Goal: Information Seeking & Learning: Learn about a topic

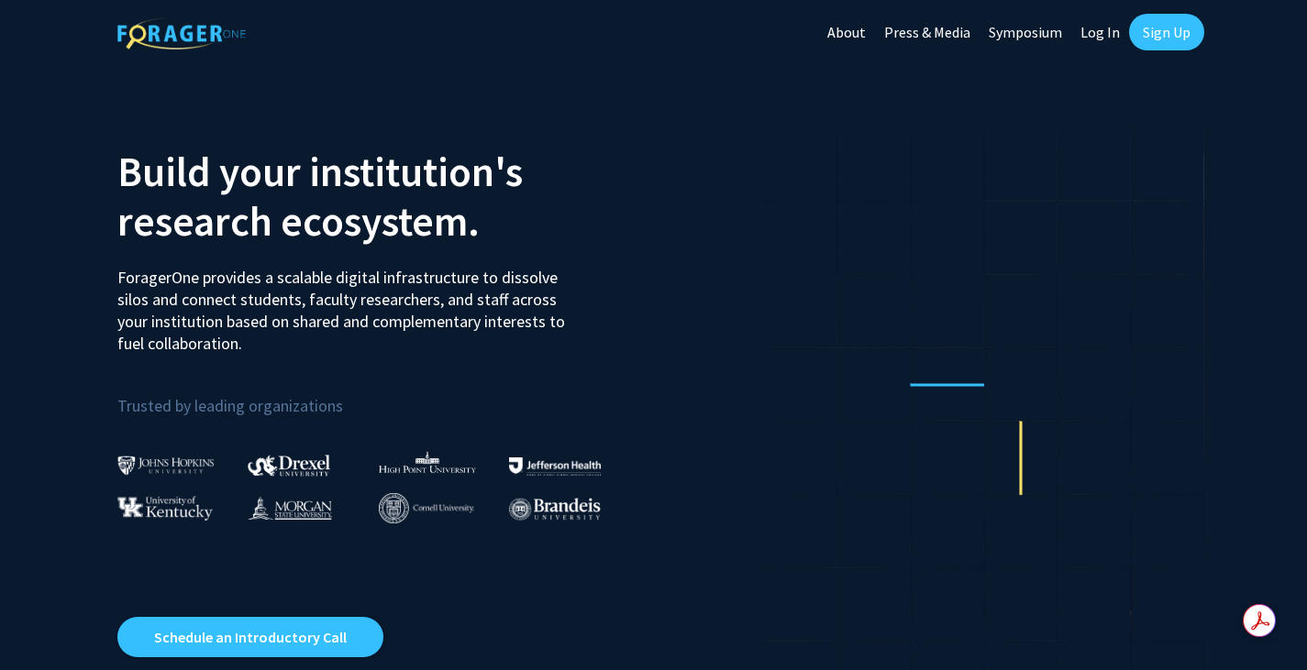
click at [1161, 39] on link "Sign Up" at bounding box center [1166, 32] width 75 height 37
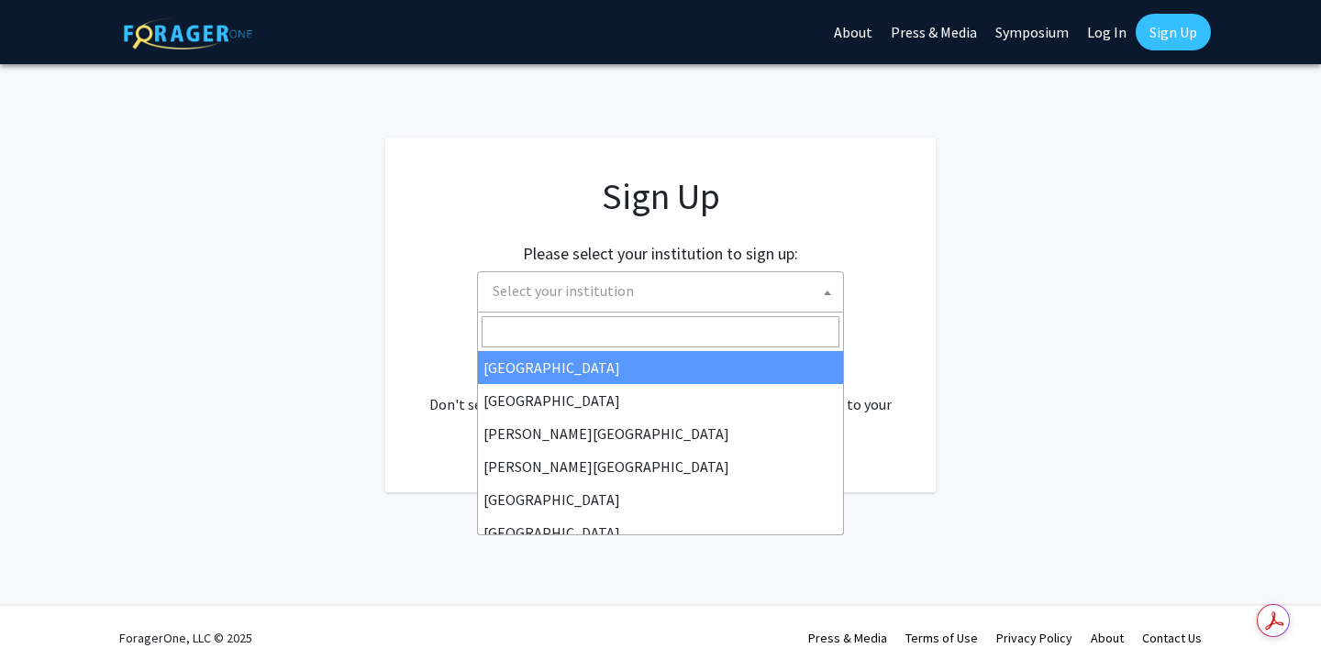
click at [618, 300] on span "Select your institution" at bounding box center [562, 291] width 141 height 18
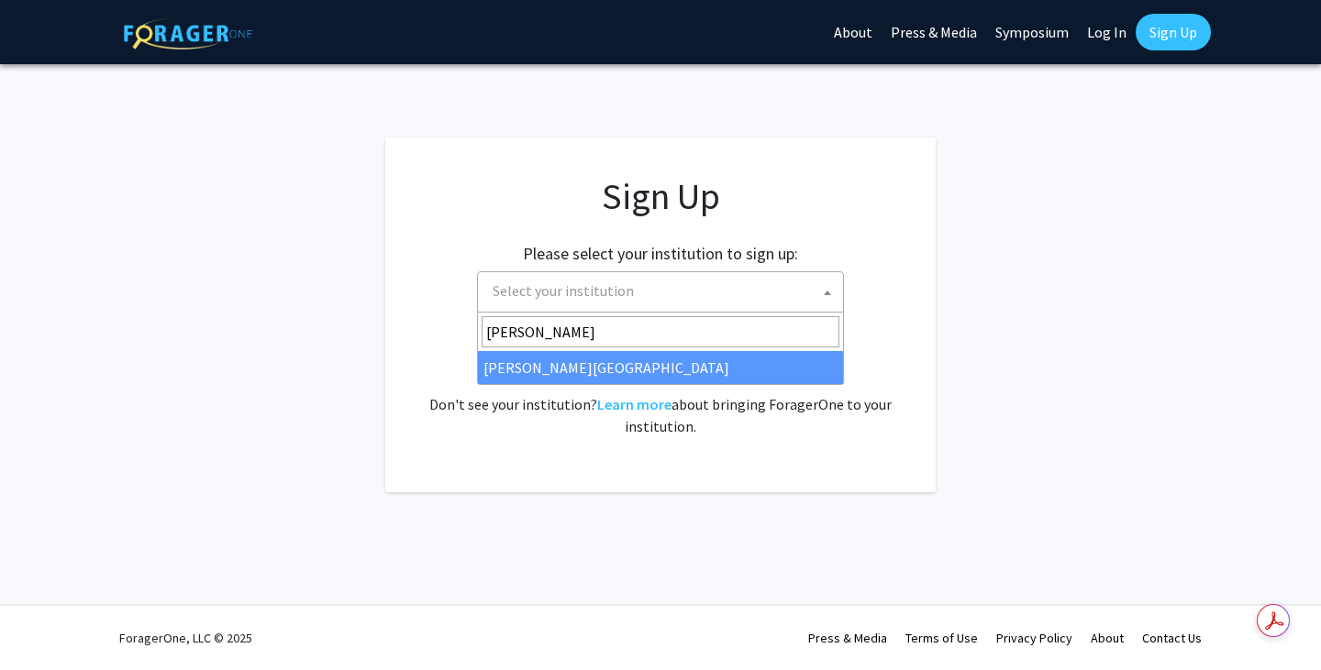
type input "Wayne"
select select "21"
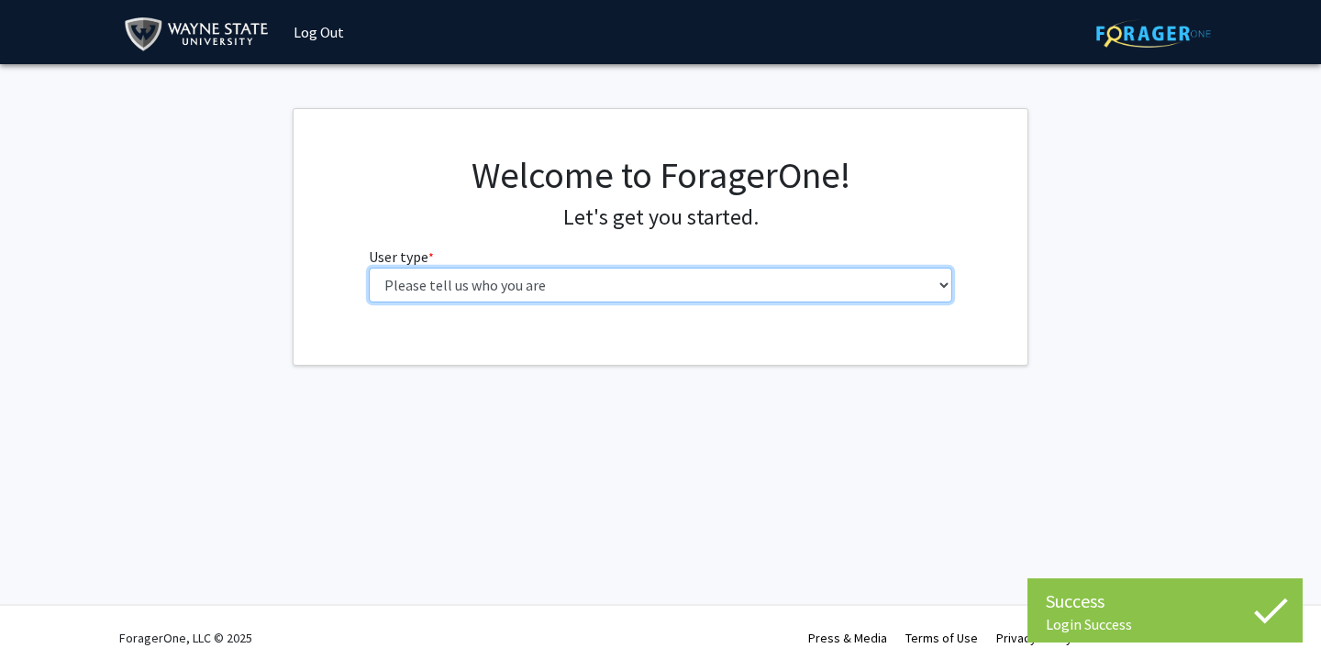
click at [580, 276] on select "Please tell us who you are Undergraduate Student Master's Student Doctoral Cand…" at bounding box center [661, 285] width 584 height 35
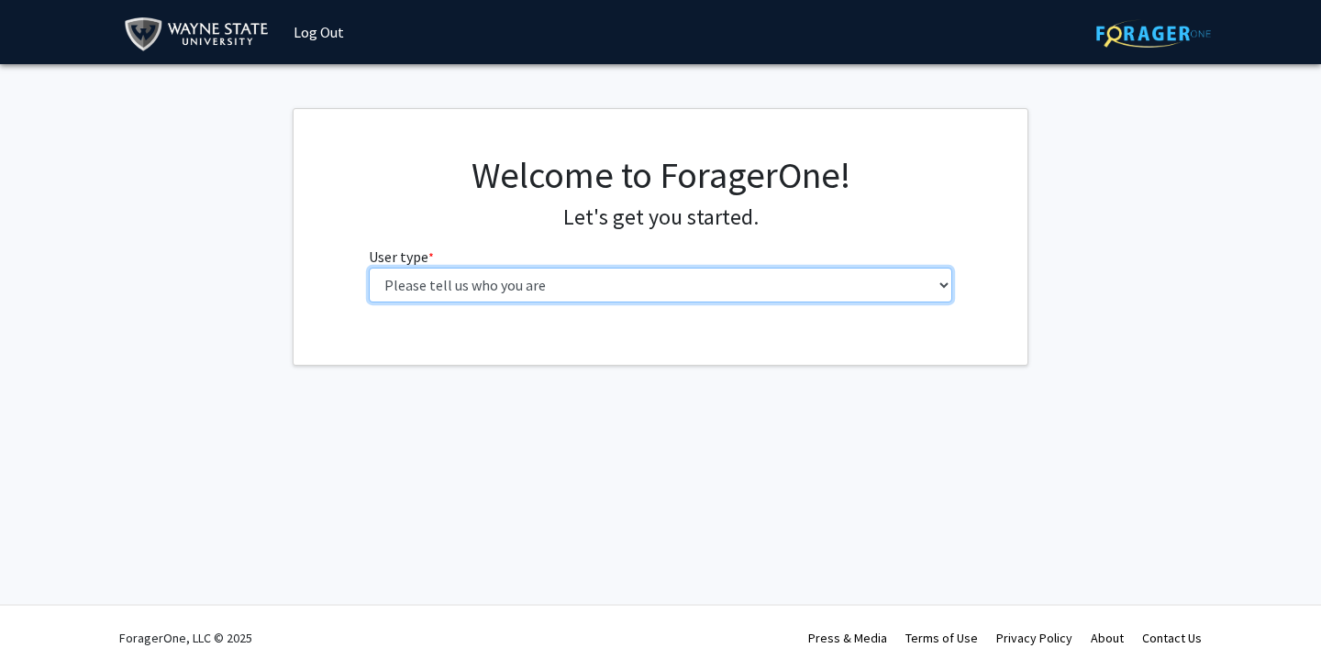
select select "3: doc"
click at [369, 268] on select "Please tell us who you are Undergraduate Student Master's Student Doctoral Cand…" at bounding box center [661, 285] width 584 height 35
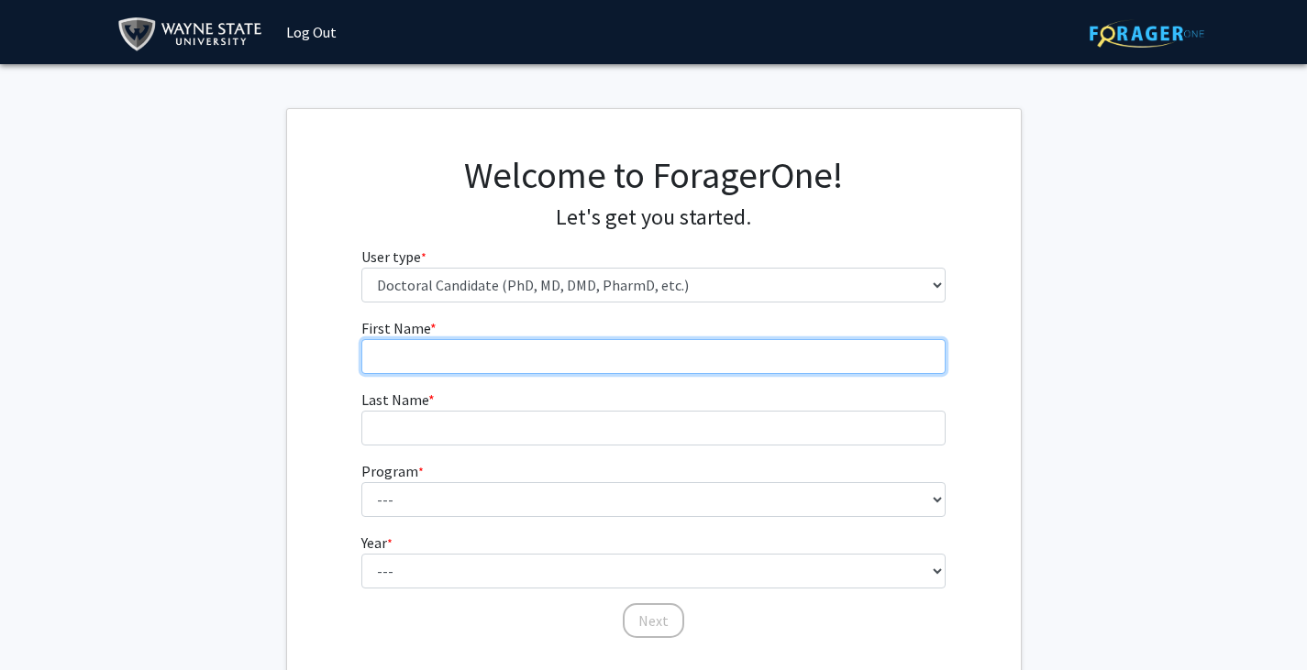
click at [481, 345] on input "First Name * required" at bounding box center [653, 356] width 584 height 35
type input "Kailyn"
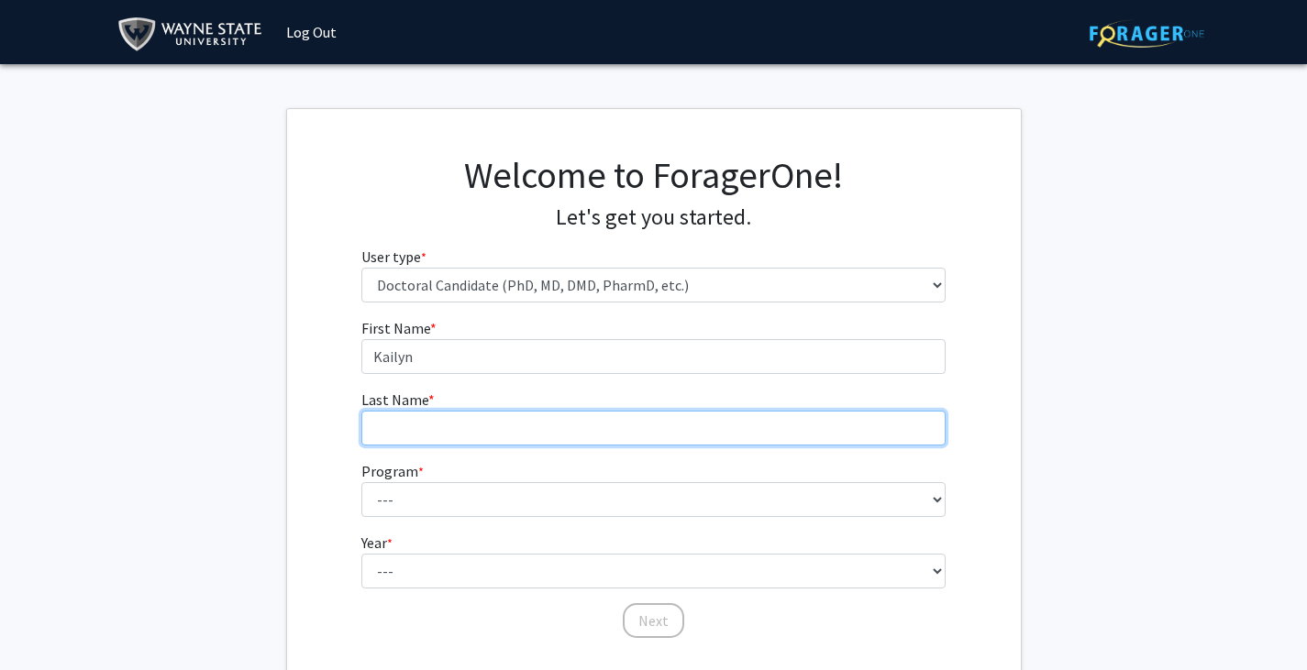
type input "Fields"
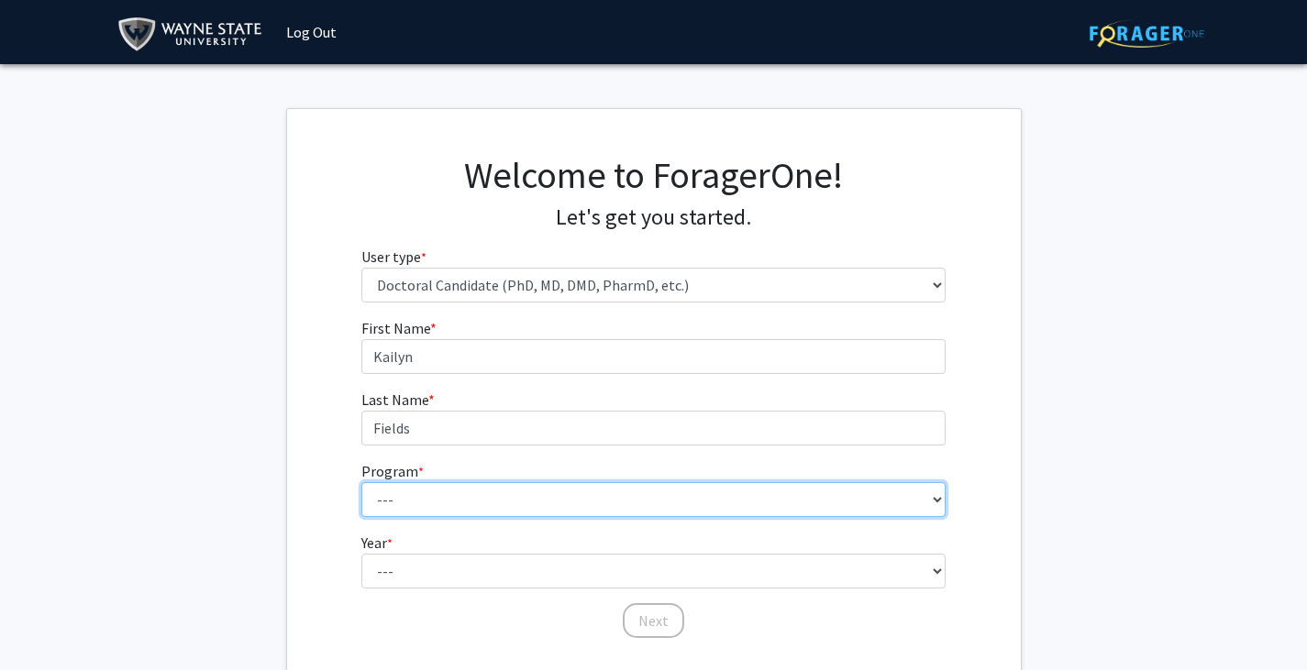
click at [434, 495] on select "--- Adult-Gerontology Acute Care Nurse Practitioner Adult-Gerontology Primary C…" at bounding box center [653, 499] width 584 height 35
select select "16: 698"
click at [361, 482] on select "--- Adult-Gerontology Acute Care Nurse Practitioner Adult-Gerontology Primary C…" at bounding box center [653, 499] width 584 height 35
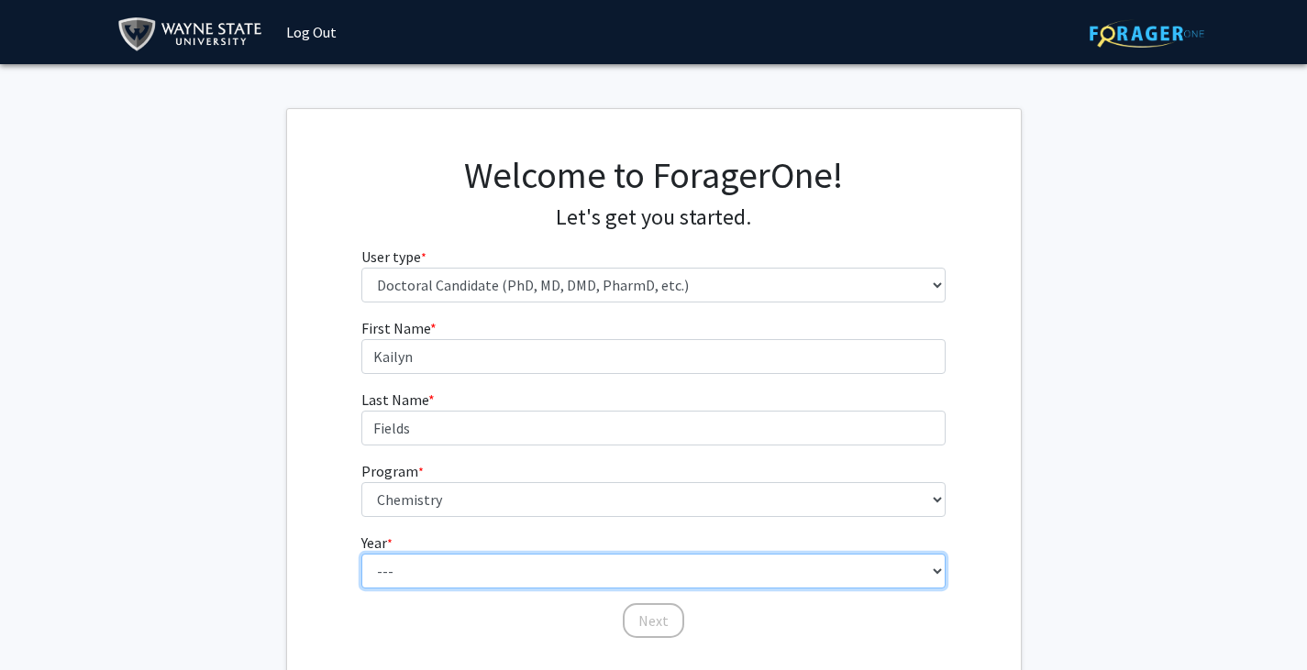
click at [425, 563] on select "--- First Year Second Year Third Year Fourth Year Fifth Year Sixth Year Seventh…" at bounding box center [653, 571] width 584 height 35
select select "4: fourth_year"
click at [361, 554] on select "--- First Year Second Year Third Year Fourth Year Fifth Year Sixth Year Seventh…" at bounding box center [653, 571] width 584 height 35
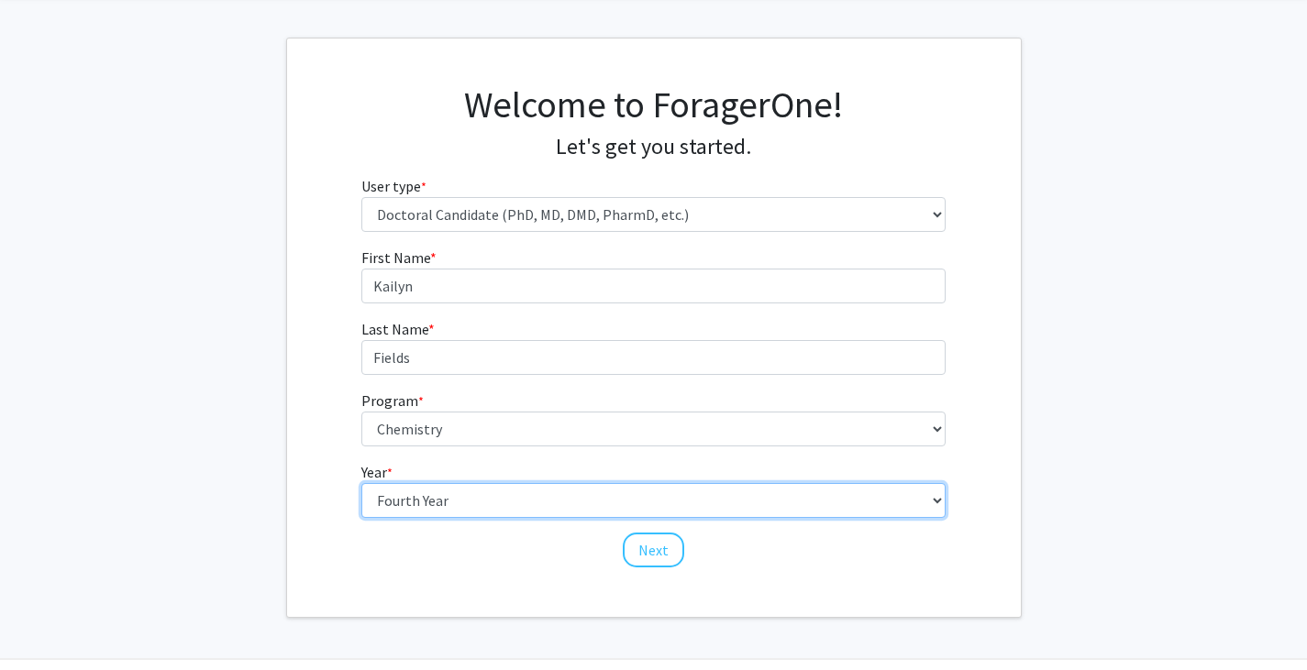
scroll to position [92, 0]
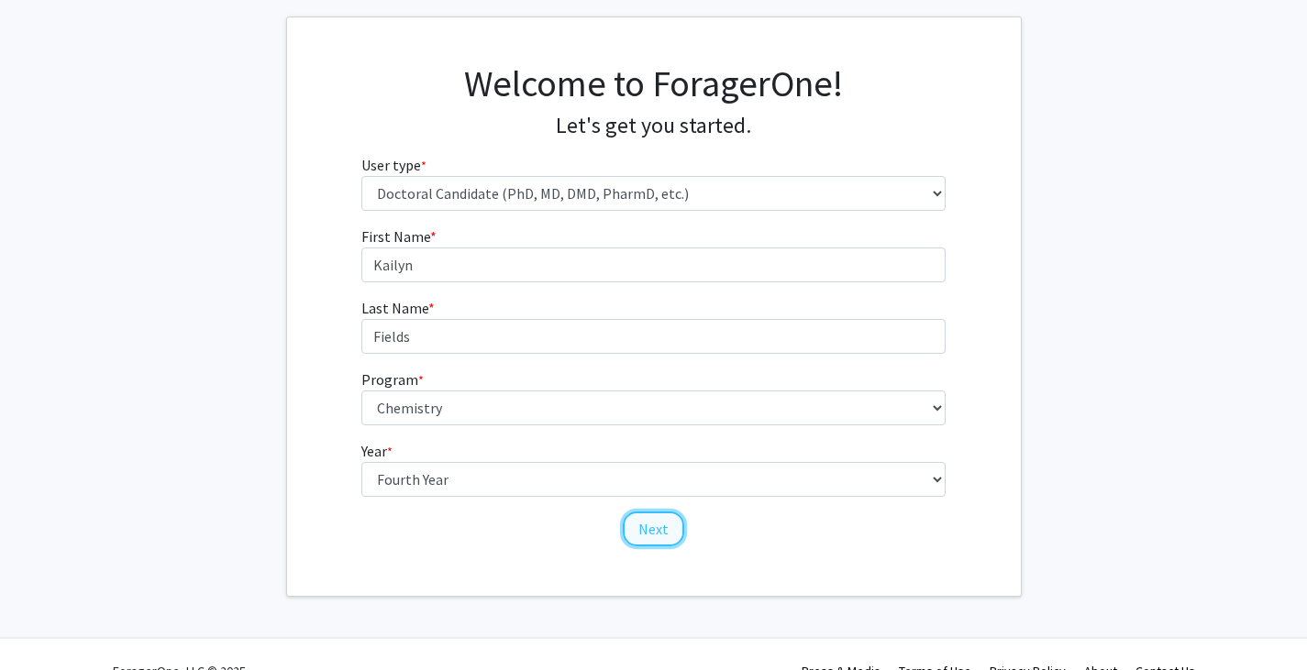
click at [650, 525] on button "Next" at bounding box center [653, 529] width 61 height 35
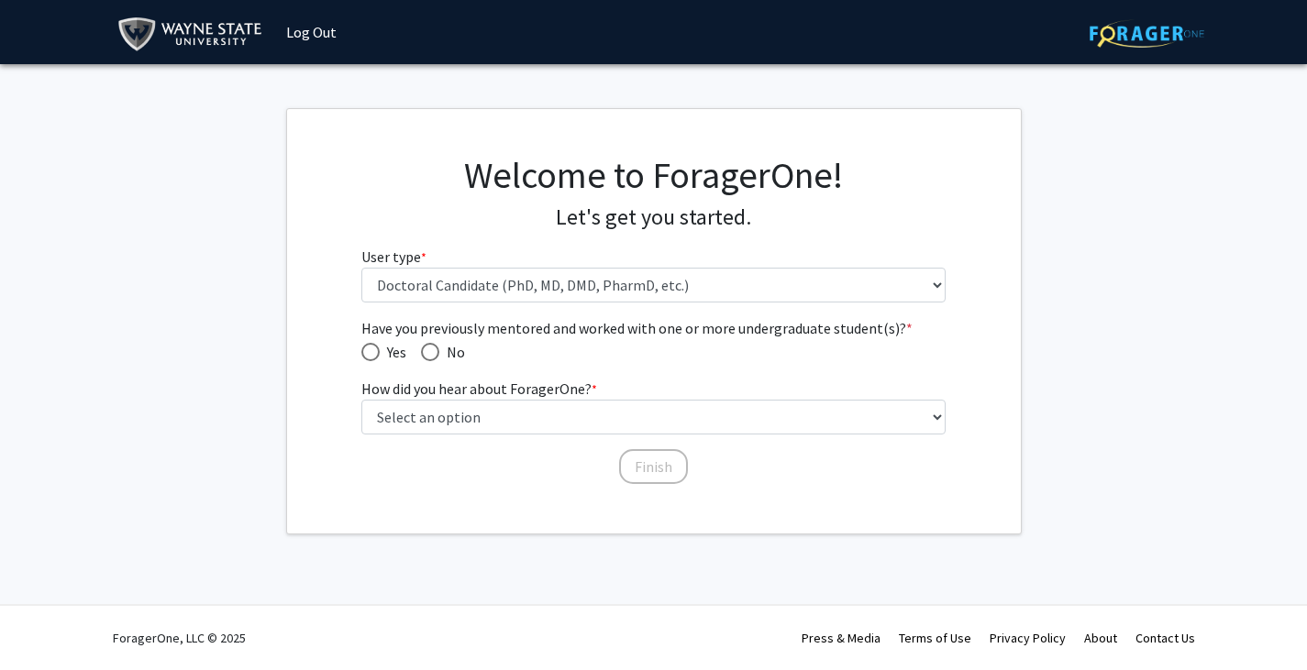
scroll to position [0, 0]
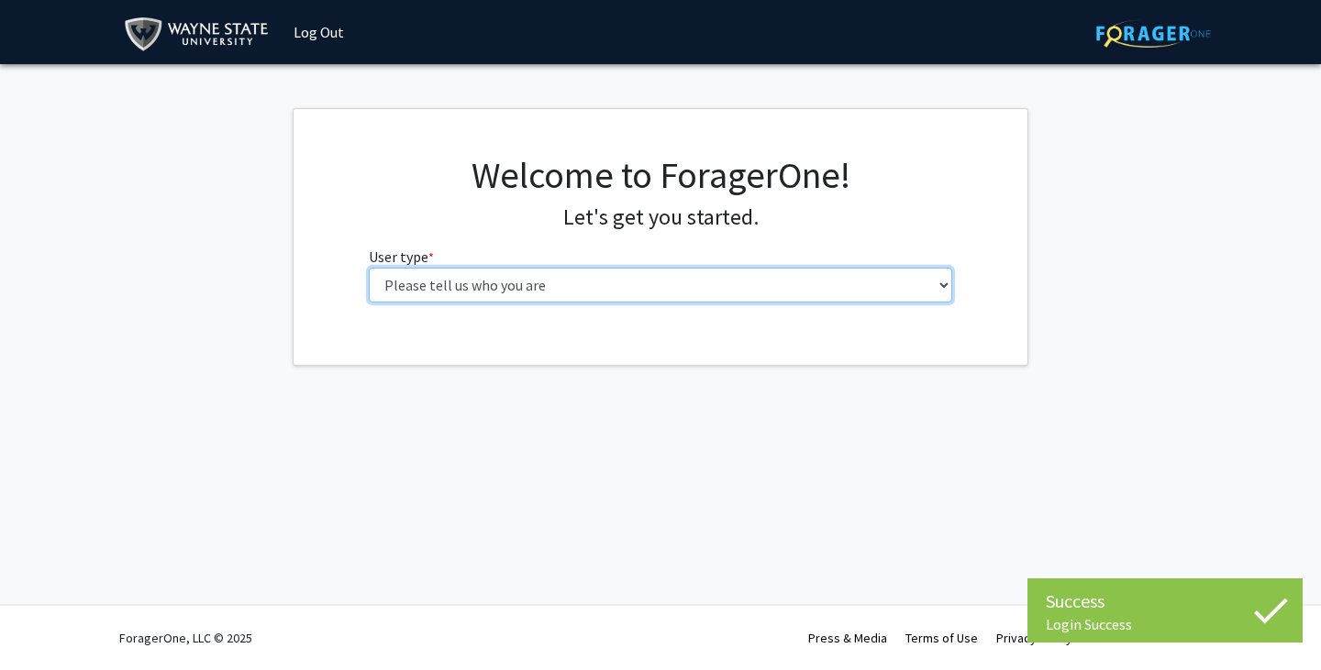
click at [449, 283] on select "Please tell us who you are Undergraduate Student Master's Student Doctoral Cand…" at bounding box center [661, 285] width 584 height 35
select select "1: undergrad"
click at [369, 268] on select "Please tell us who you are Undergraduate Student Master's Student Doctoral Cand…" at bounding box center [661, 285] width 584 height 35
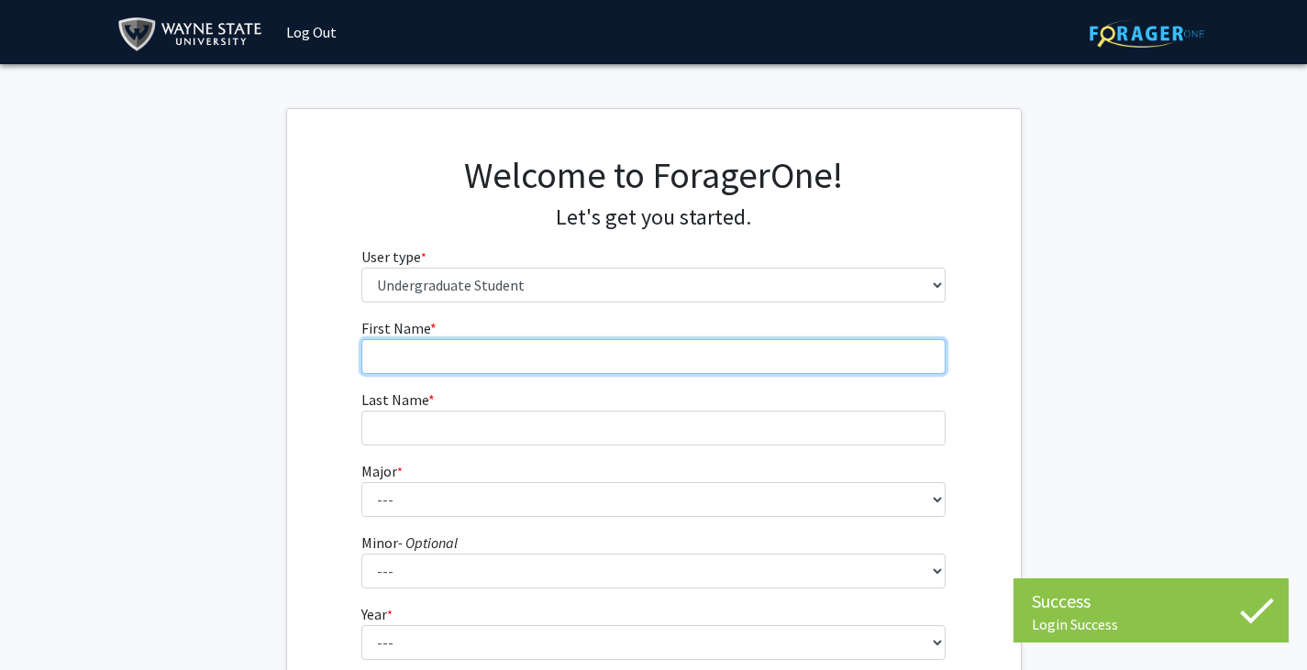
click at [520, 355] on input "First Name * required" at bounding box center [653, 356] width 584 height 35
type input "Kailyn"
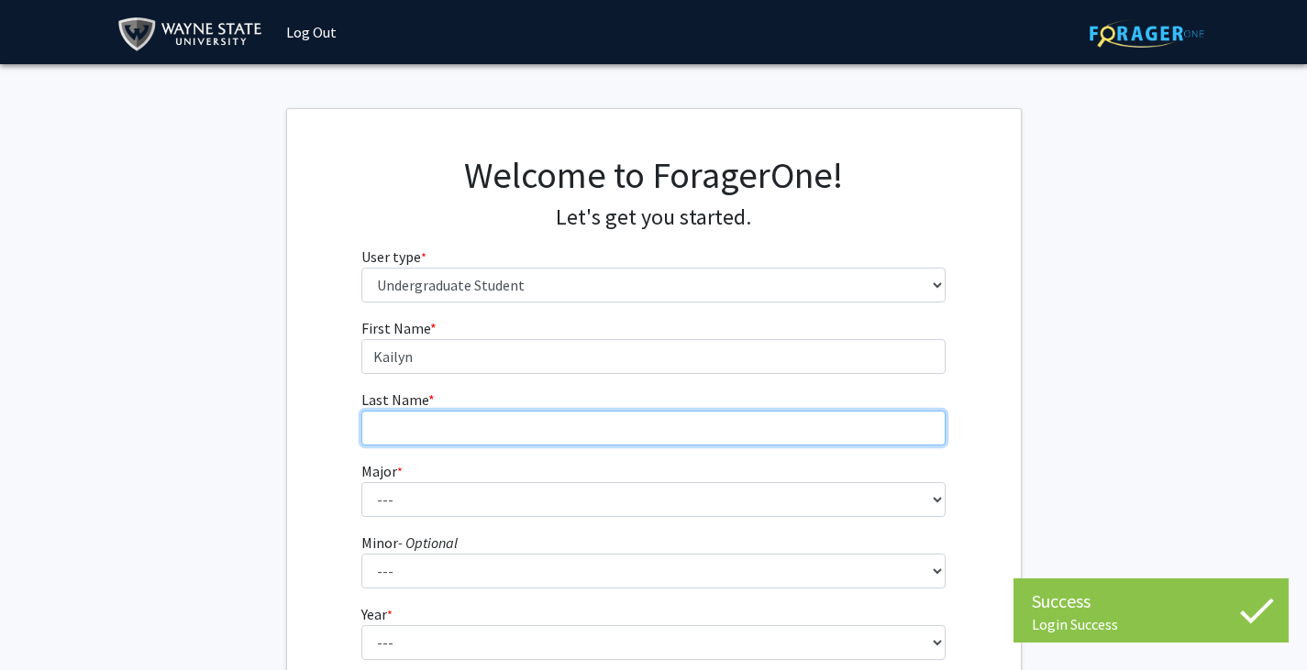
type input "Fields"
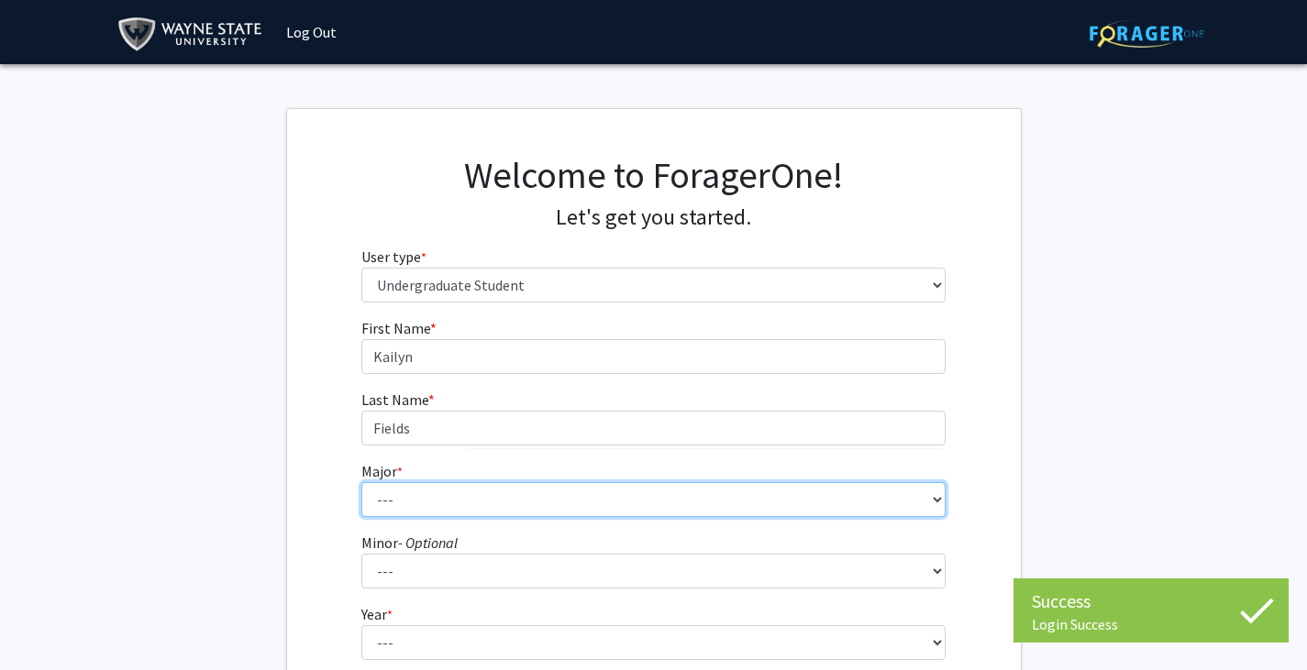
click at [500, 498] on select "--- Accounting African American Studies Anthropology Applied Behavior Analysis …" at bounding box center [653, 499] width 584 height 35
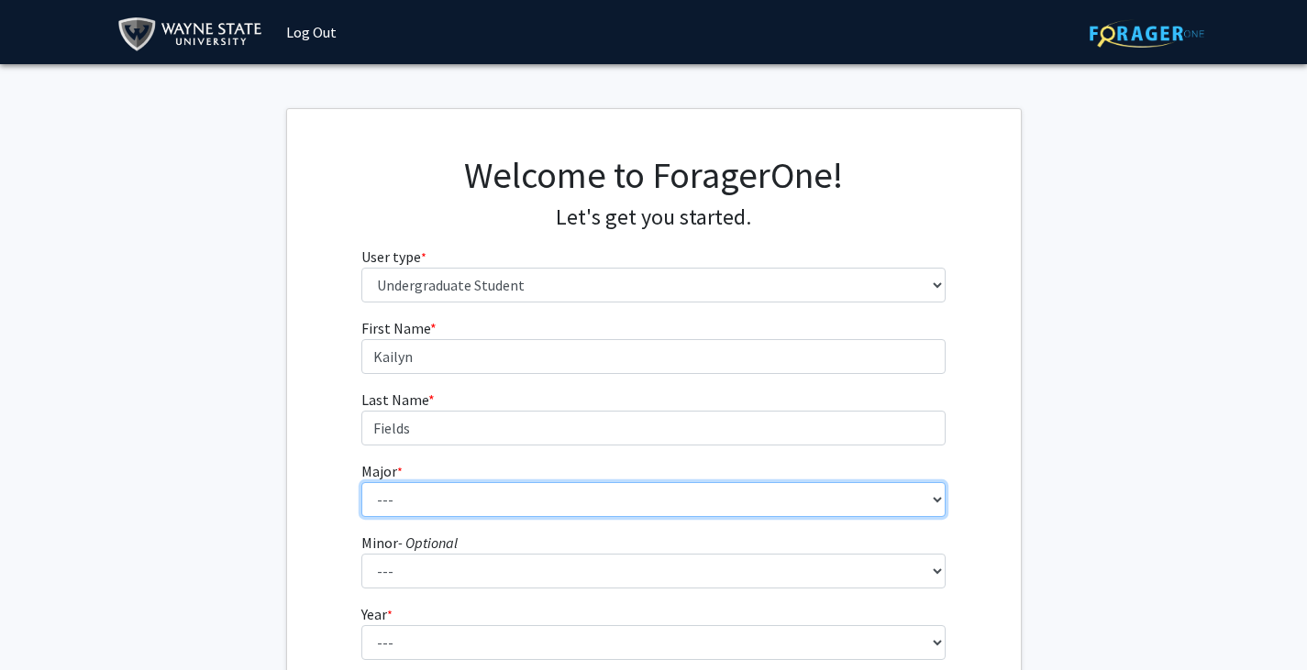
select select "17: 1797"
click at [361, 482] on select "--- Accounting African American Studies Anthropology Applied Behavior Analysis …" at bounding box center [653, 499] width 584 height 35
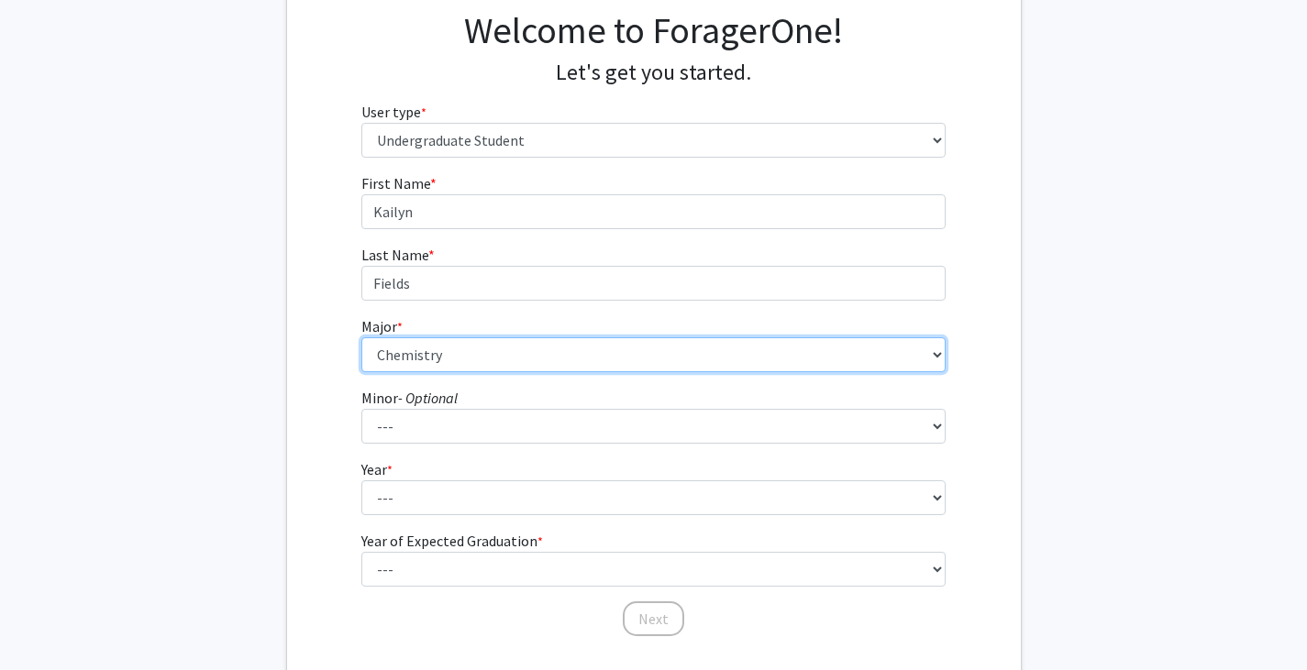
scroll to position [183, 0]
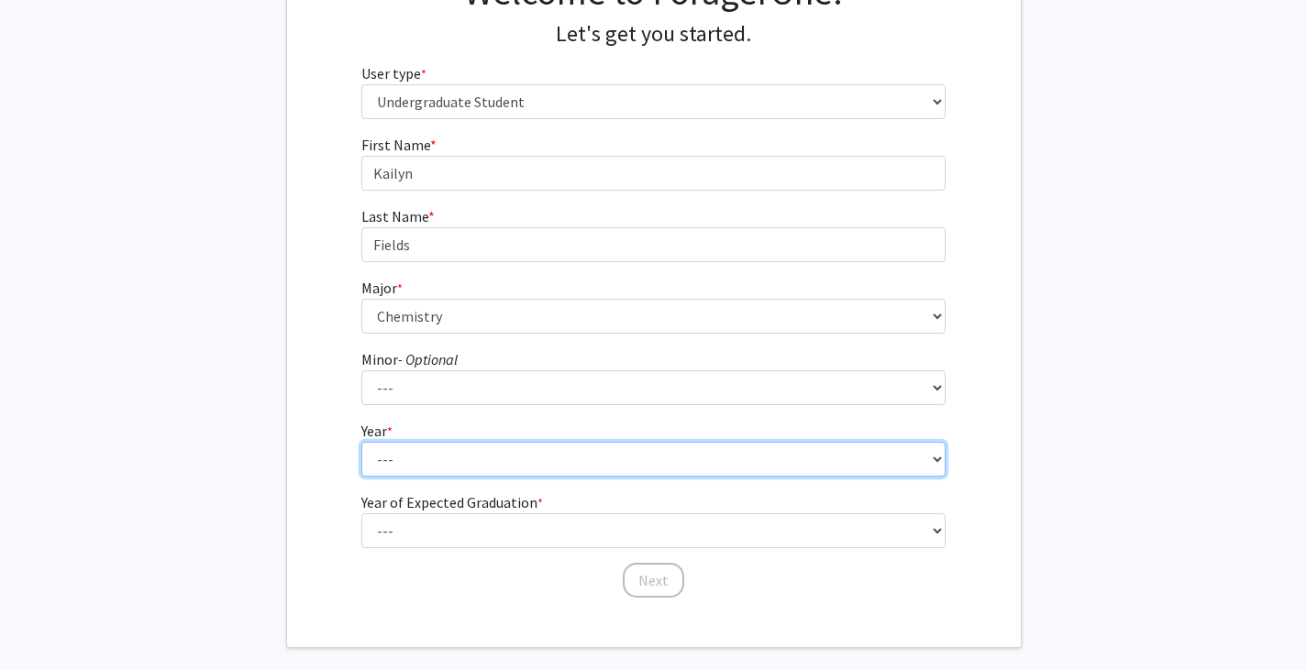
click at [414, 467] on select "--- First-year Sophomore Junior Senior Postbaccalaureate Certificate" at bounding box center [653, 459] width 584 height 35
select select "3: junior"
click at [361, 442] on select "--- First-year Sophomore Junior Senior Postbaccalaureate Certificate" at bounding box center [653, 459] width 584 height 35
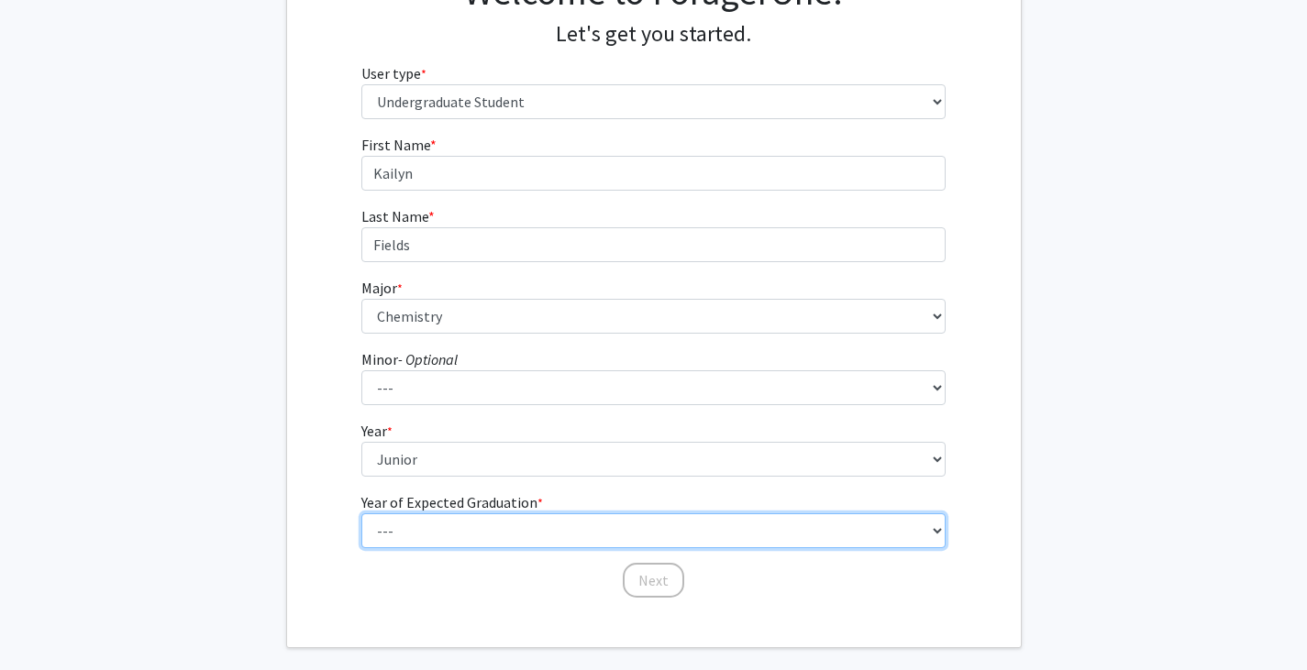
click at [431, 530] on select "--- 2025 2026 2027 2028 2029 2030 2031 2032 2033 2034" at bounding box center [653, 531] width 584 height 35
select select "3: 2027"
click at [361, 514] on select "--- 2025 2026 2027 2028 2029 2030 2031 2032 2033 2034" at bounding box center [653, 531] width 584 height 35
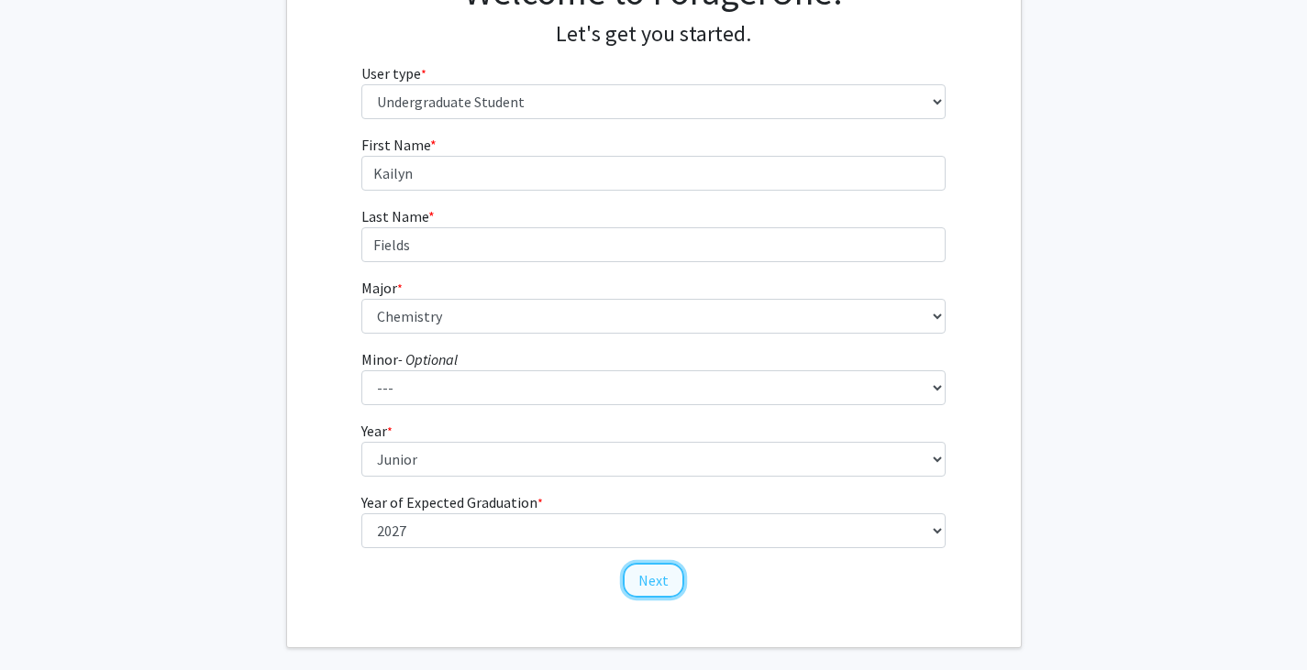
click at [658, 579] on button "Next" at bounding box center [653, 580] width 61 height 35
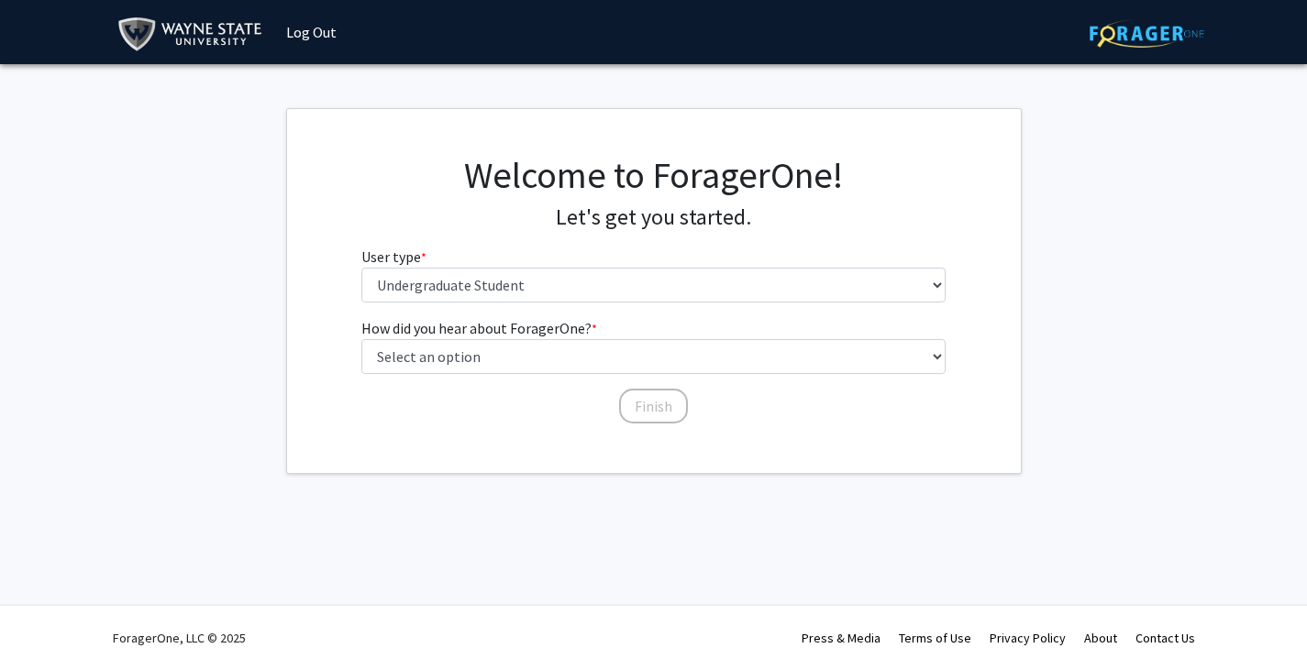
scroll to position [0, 0]
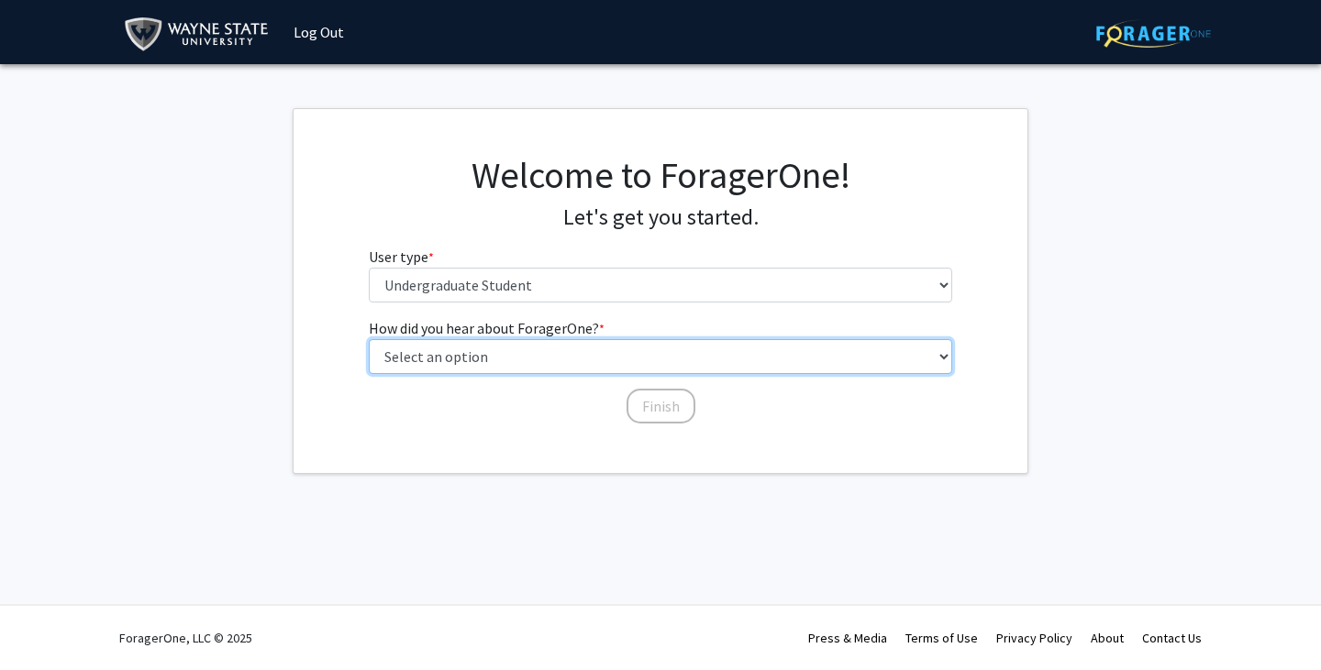
click at [495, 359] on select "Select an option Peer/student recommendation Faculty/staff recommendation Unive…" at bounding box center [661, 356] width 584 height 35
select select "3: university_website"
click at [369, 339] on select "Select an option Peer/student recommendation Faculty/staff recommendation Unive…" at bounding box center [661, 356] width 584 height 35
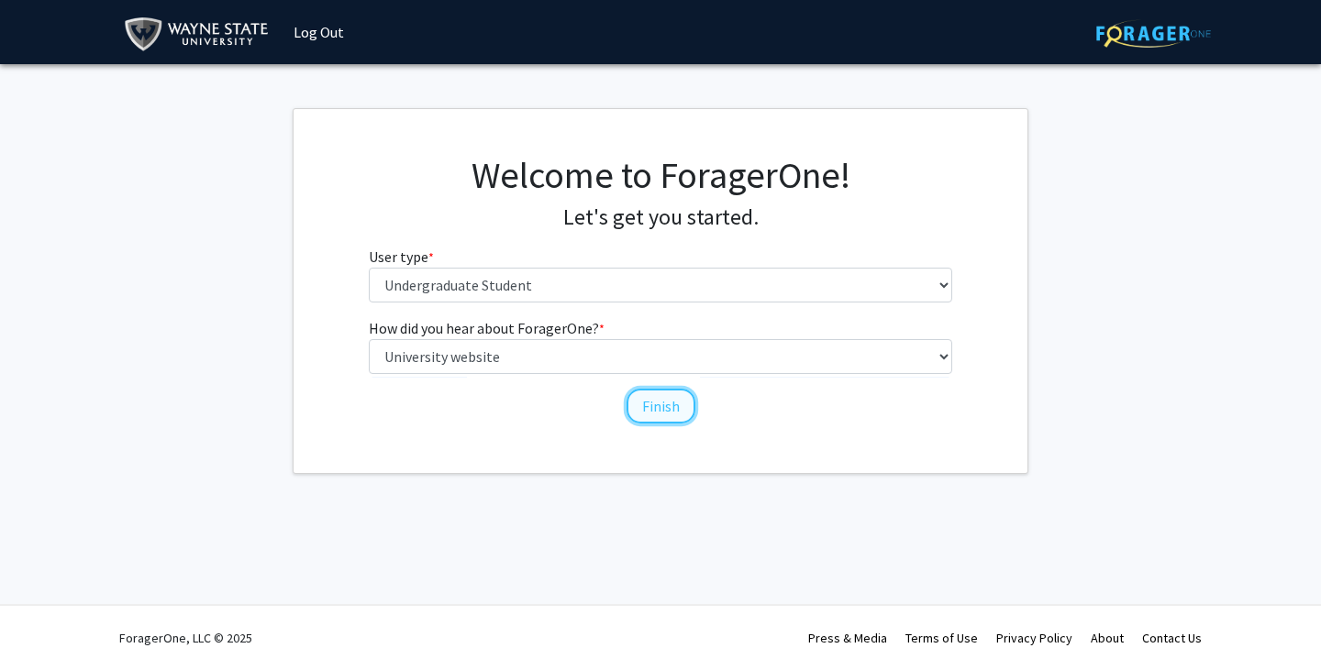
click at [662, 408] on button "Finish" at bounding box center [660, 406] width 69 height 35
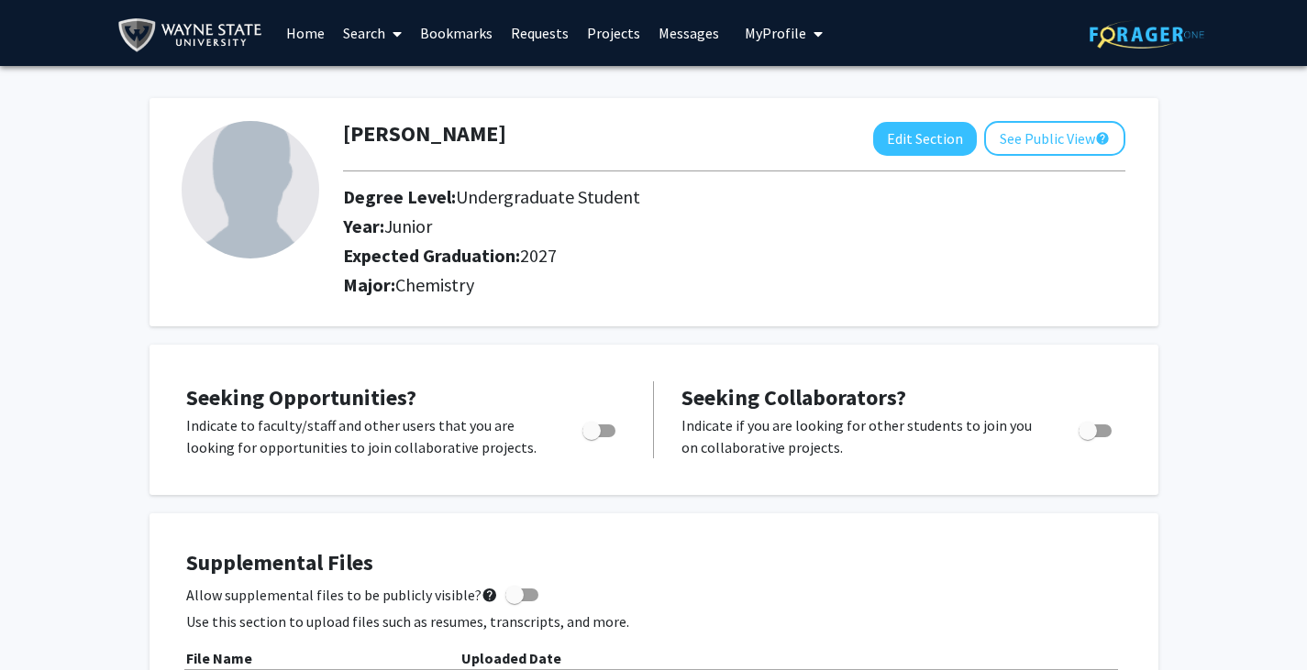
click at [387, 38] on span at bounding box center [393, 34] width 17 height 64
click at [392, 79] on span "Faculty/Staff" at bounding box center [401, 84] width 135 height 37
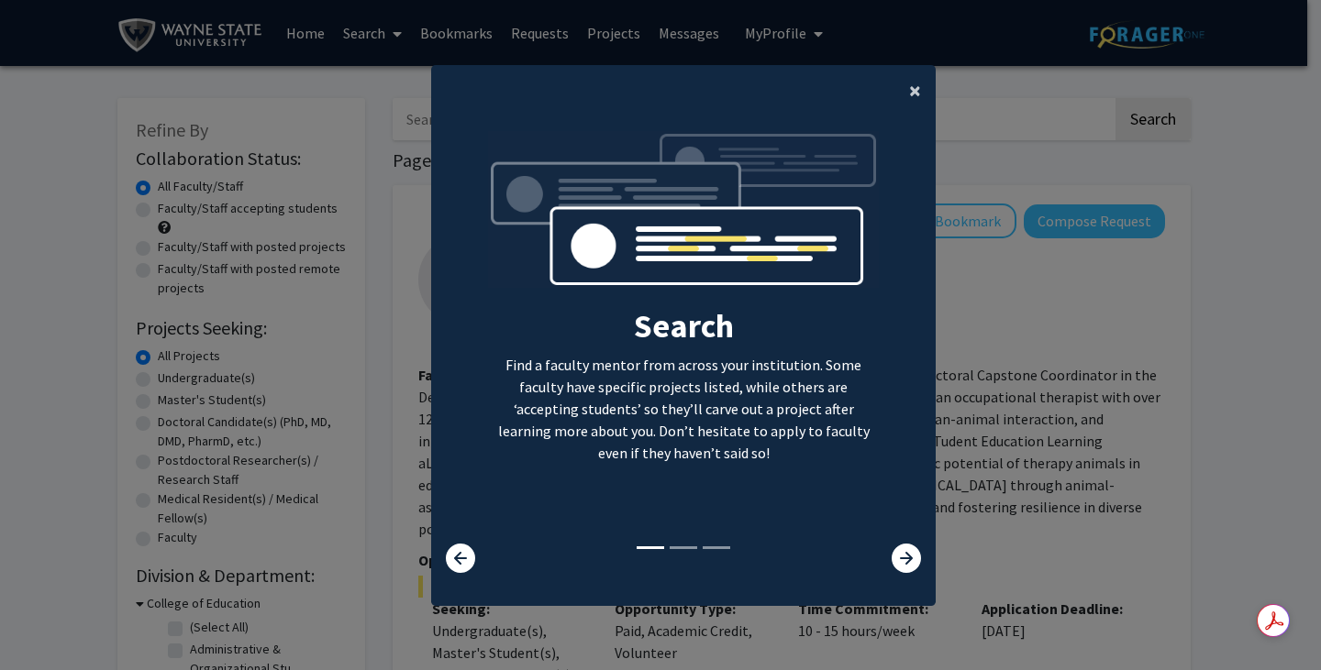
click at [909, 89] on span "×" at bounding box center [915, 90] width 12 height 28
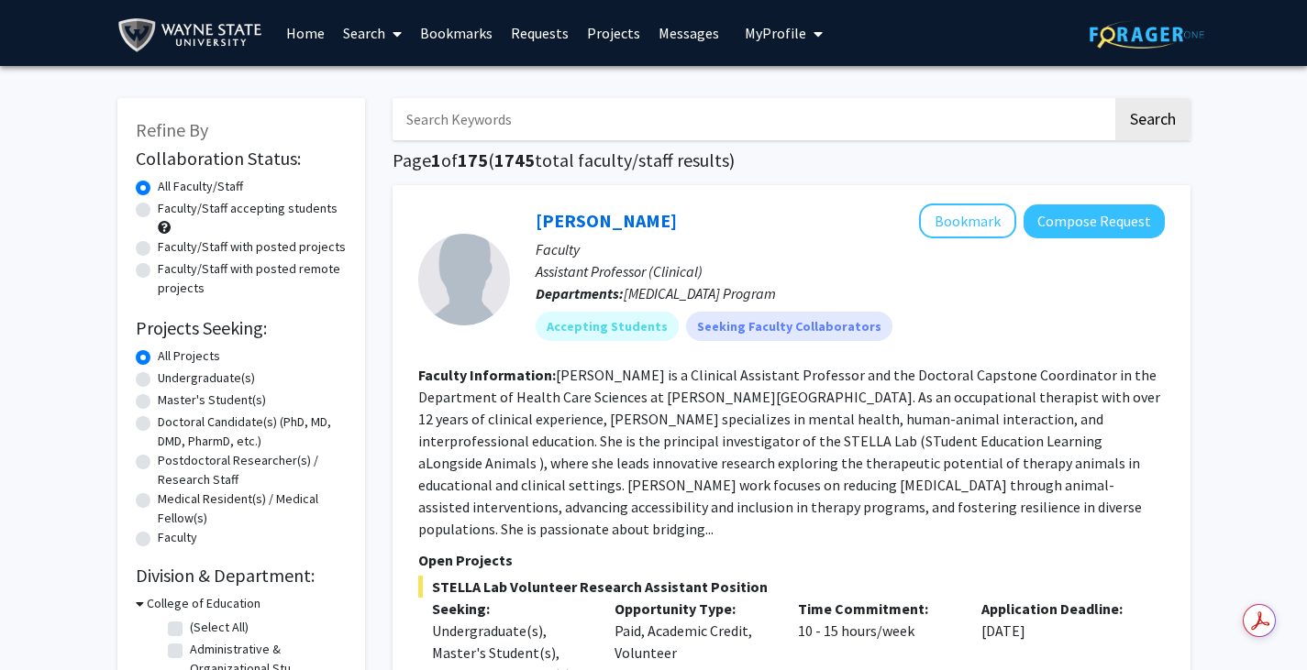
click at [282, 208] on label "Faculty/Staff accepting students" at bounding box center [248, 208] width 180 height 19
click at [170, 208] on input "Faculty/Staff accepting students" at bounding box center [164, 205] width 12 height 12
radio input "true"
click at [215, 379] on label "Undergraduate(s)" at bounding box center [206, 378] width 97 height 19
click at [170, 379] on input "Undergraduate(s)" at bounding box center [164, 375] width 12 height 12
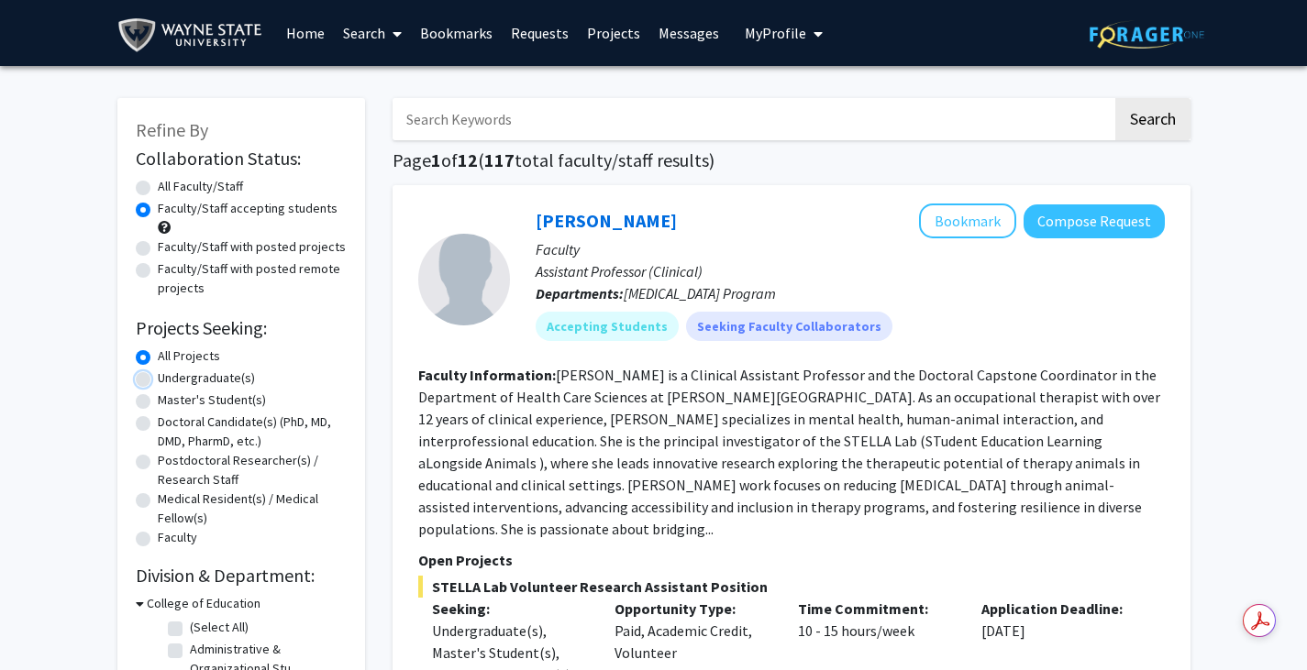
radio input "true"
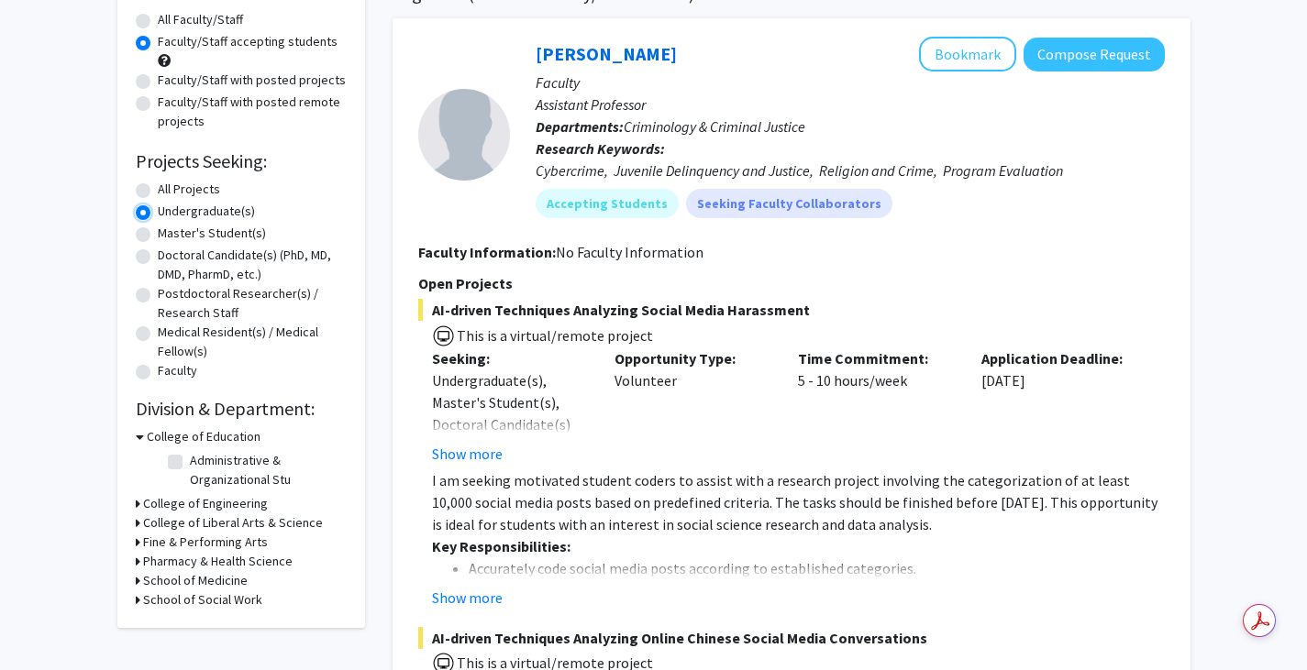
scroll to position [183, 0]
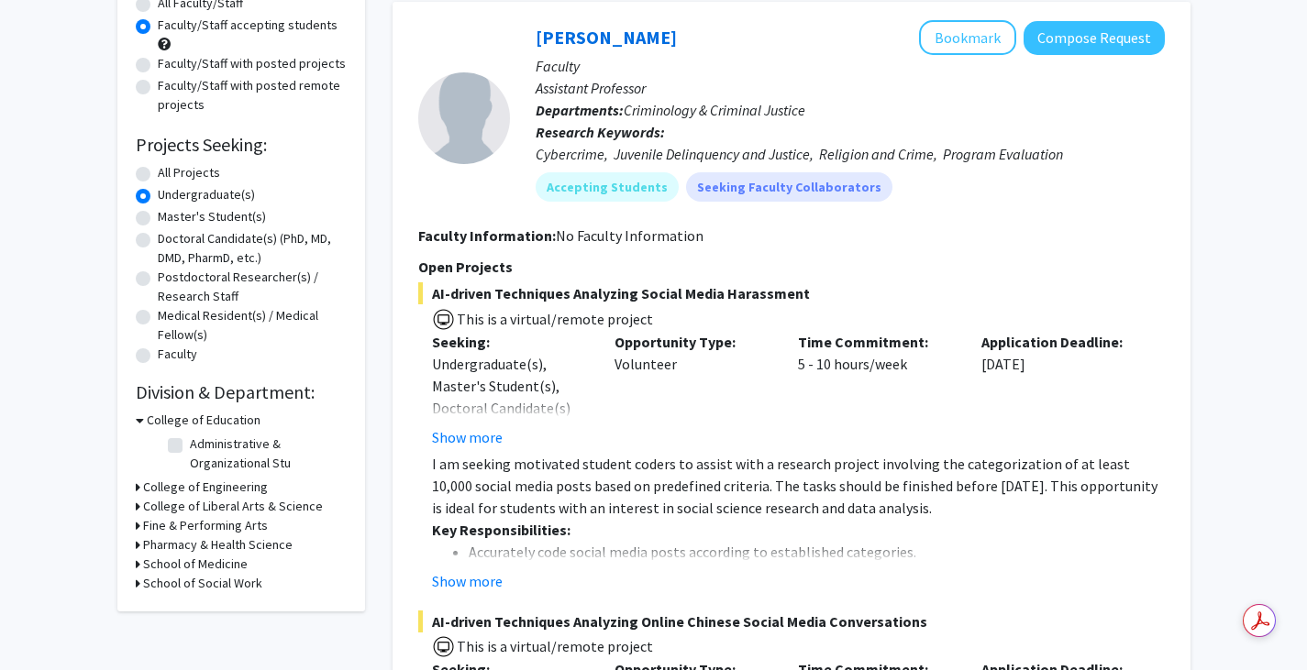
click at [137, 504] on icon at bounding box center [138, 506] width 5 height 19
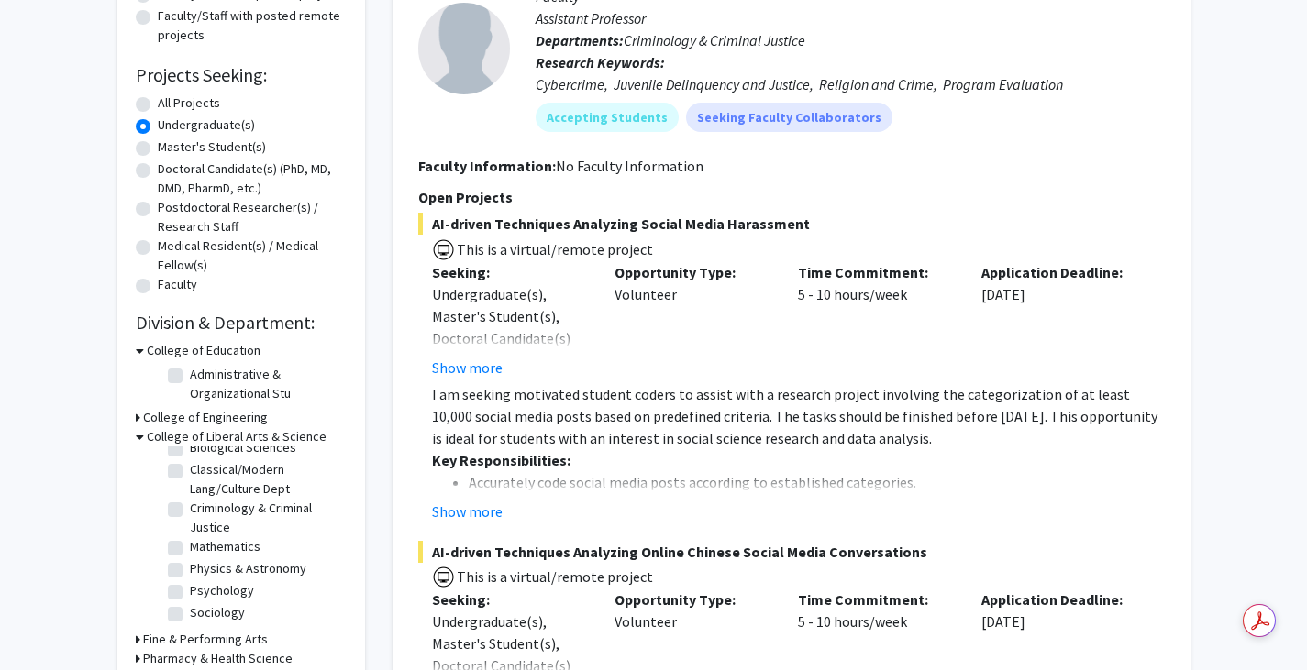
scroll to position [275, 0]
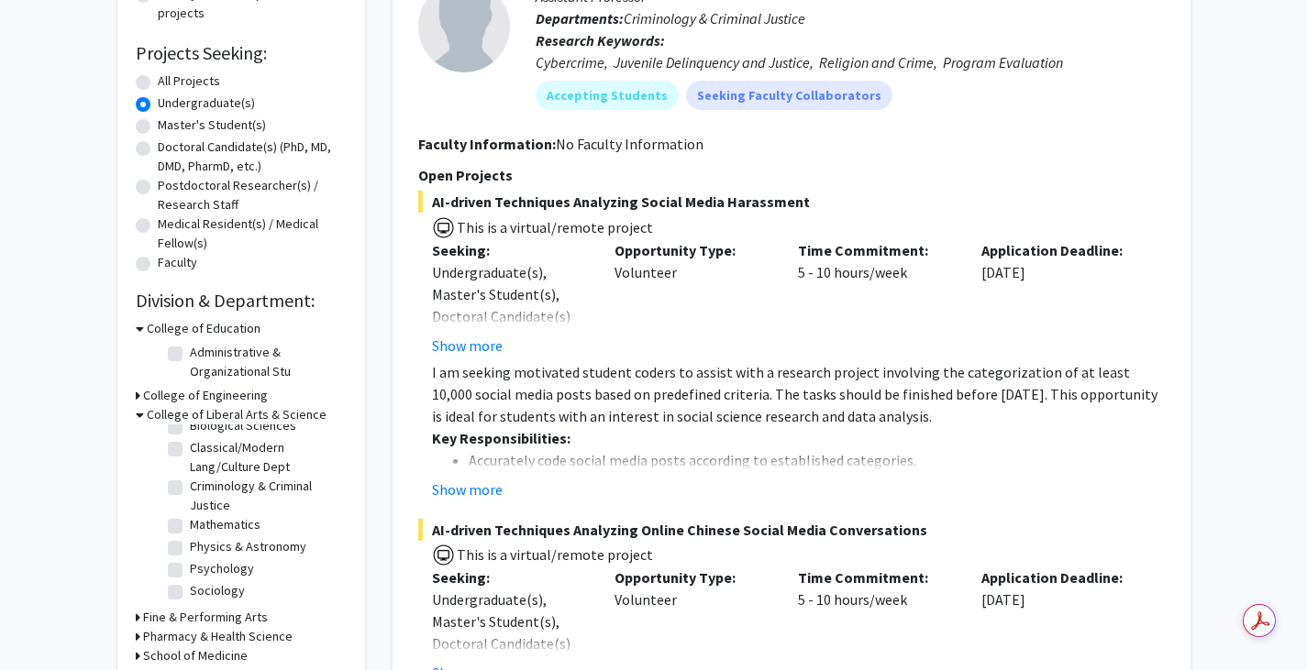
click at [190, 574] on label "Psychology" at bounding box center [222, 568] width 64 height 19
click at [190, 571] on input "Psychology" at bounding box center [196, 565] width 12 height 12
checkbox input "true"
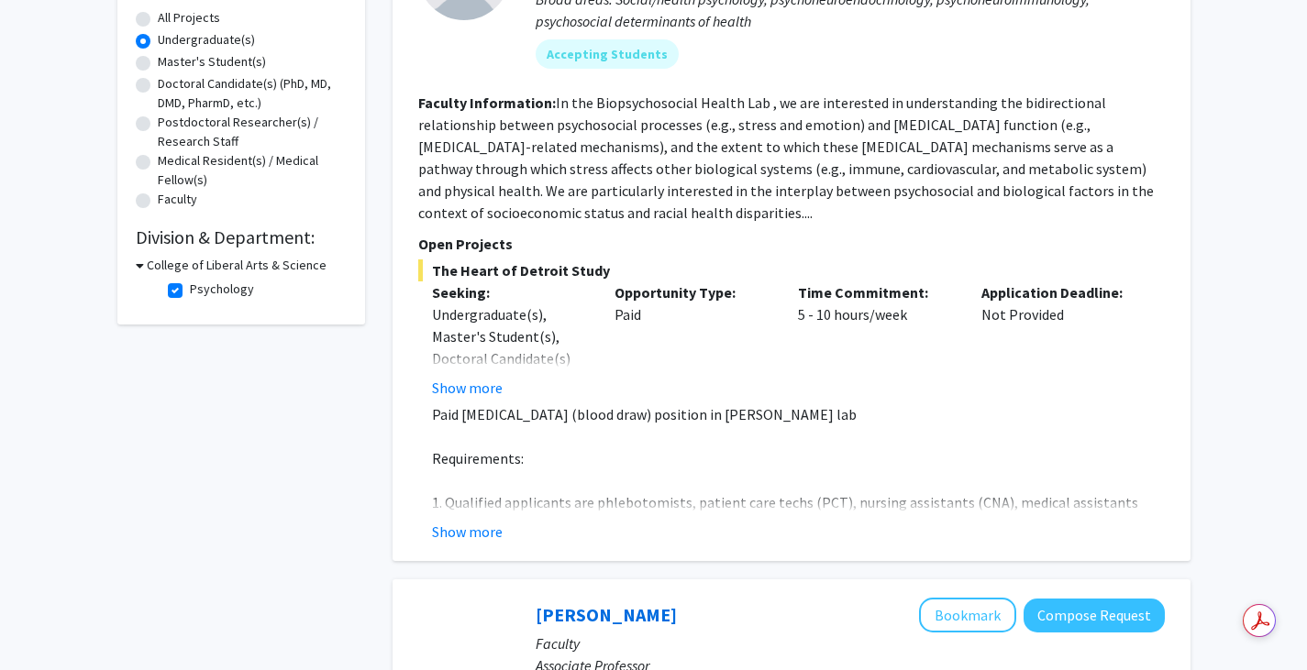
scroll to position [204, 0]
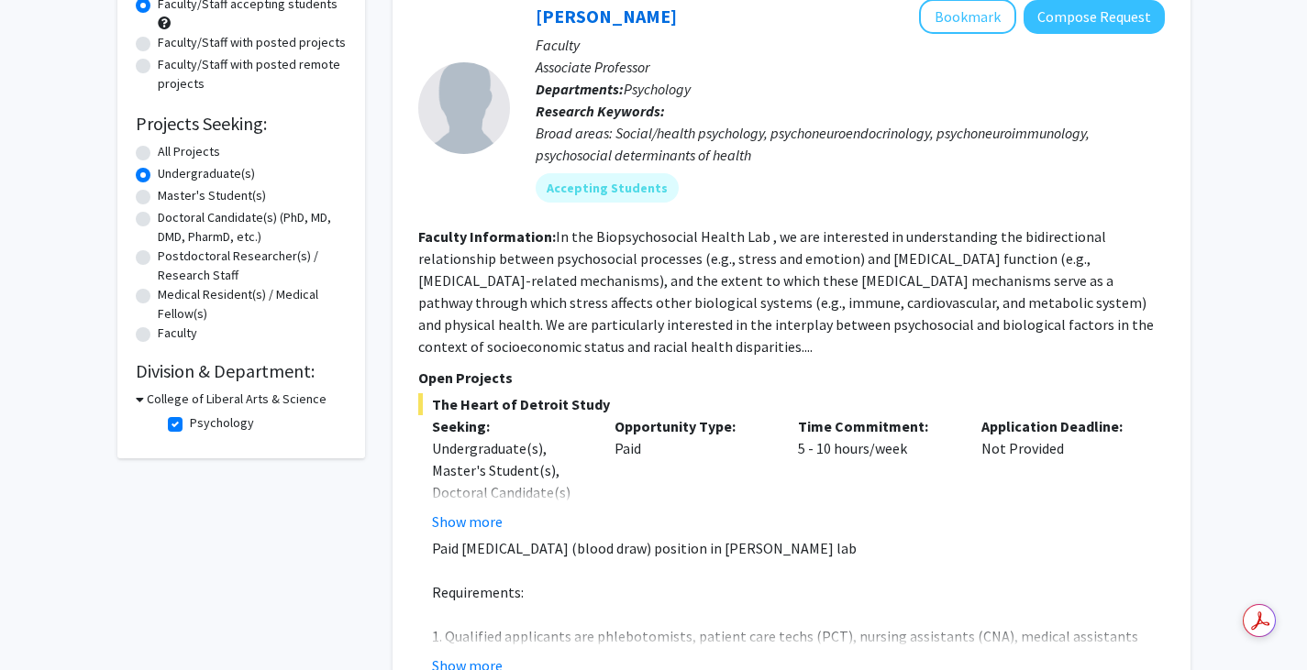
click at [190, 425] on label "Psychology" at bounding box center [222, 423] width 64 height 19
click at [190, 425] on input "Psychology" at bounding box center [196, 420] width 12 height 12
checkbox input "false"
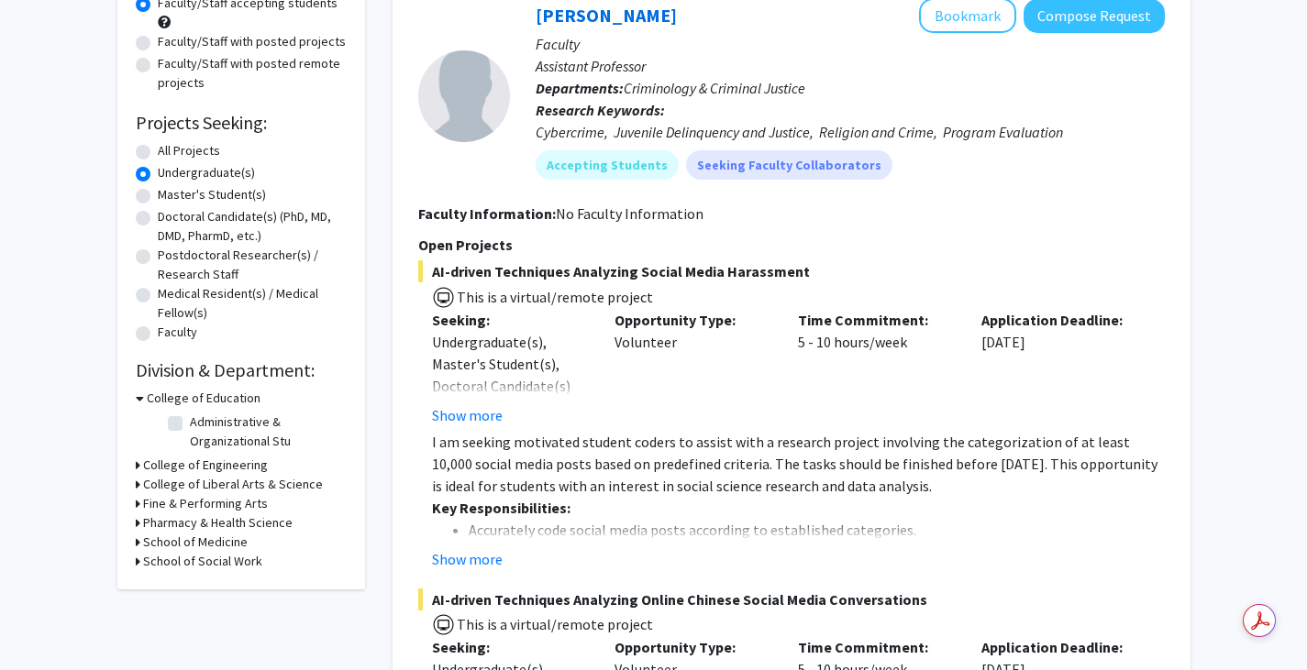
scroll to position [183, 0]
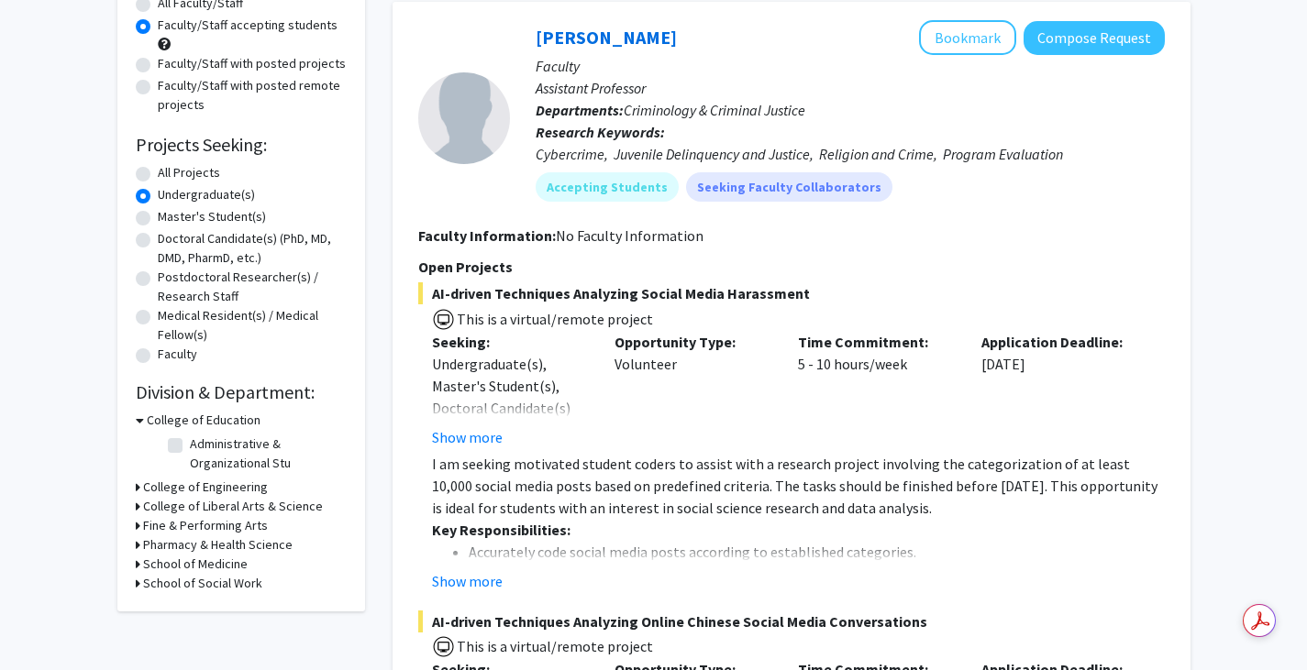
click at [157, 506] on h3 "College of Liberal Arts & Science" at bounding box center [233, 506] width 180 height 19
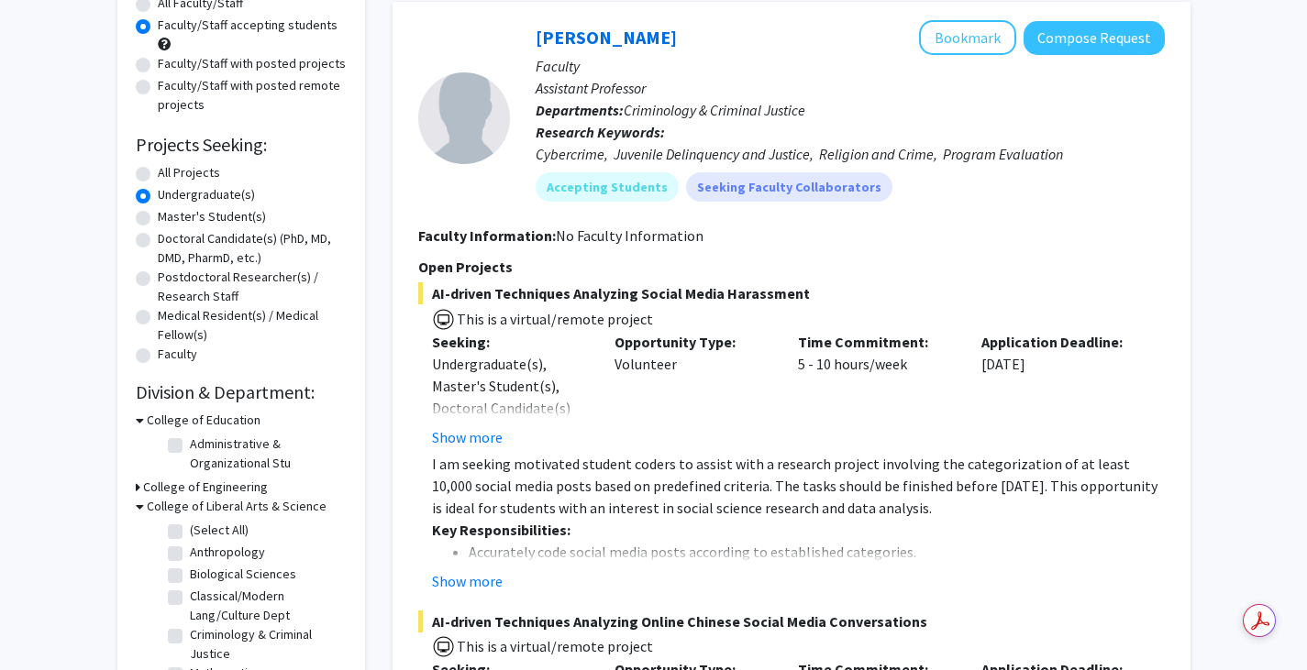
click at [170, 486] on h3 "College of Engineering" at bounding box center [205, 487] width 125 height 19
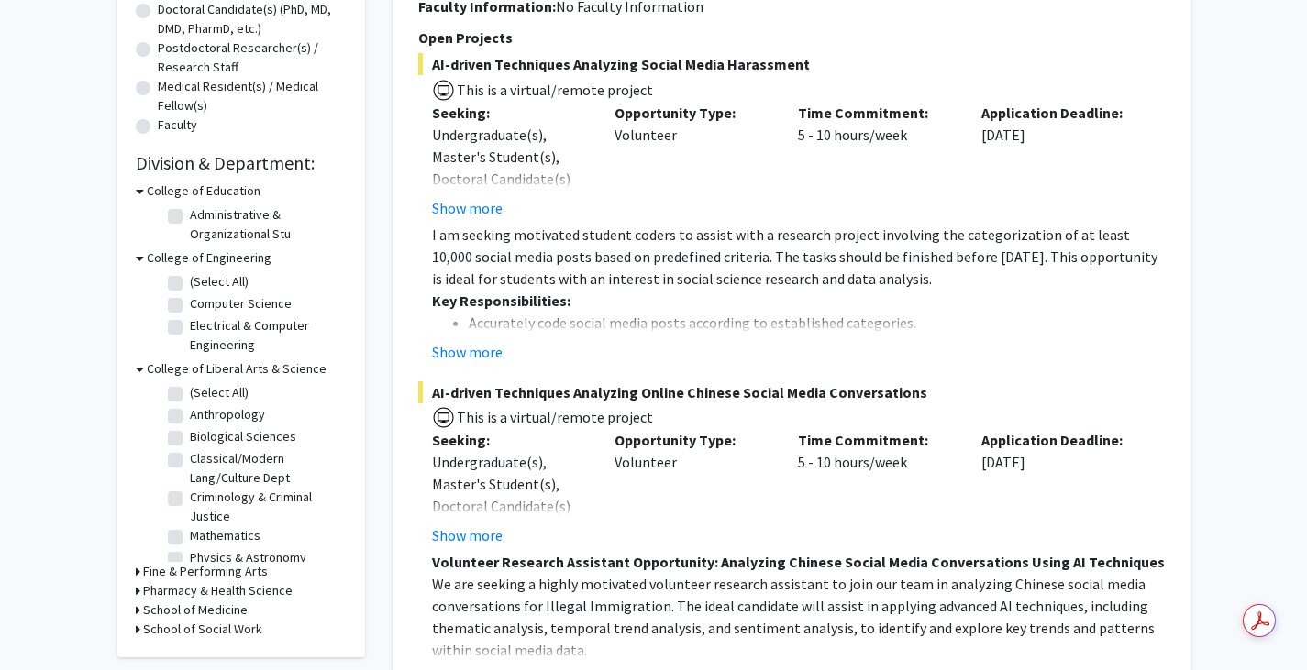
scroll to position [550, 0]
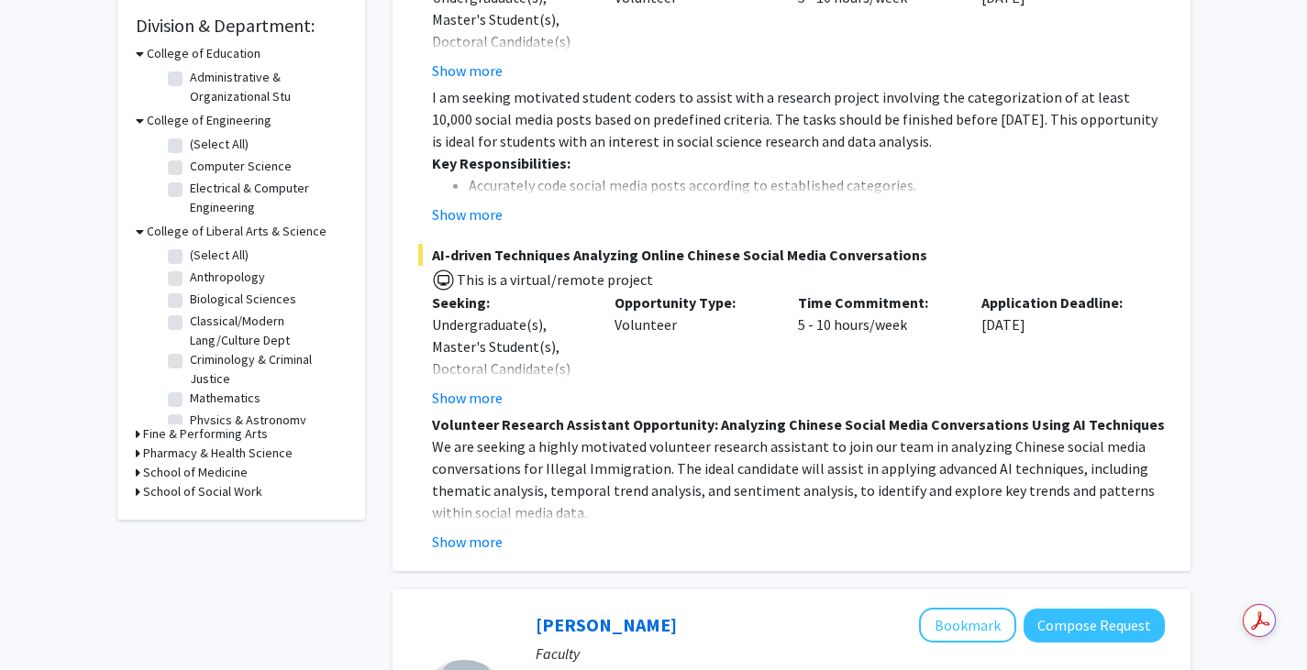
click at [193, 450] on h3 "Pharmacy & Health Science" at bounding box center [217, 453] width 149 height 19
click at [173, 514] on h3 "School of Medicine" at bounding box center [195, 503] width 105 height 19
click at [172, 564] on h3 "School of Social Work" at bounding box center [202, 554] width 119 height 19
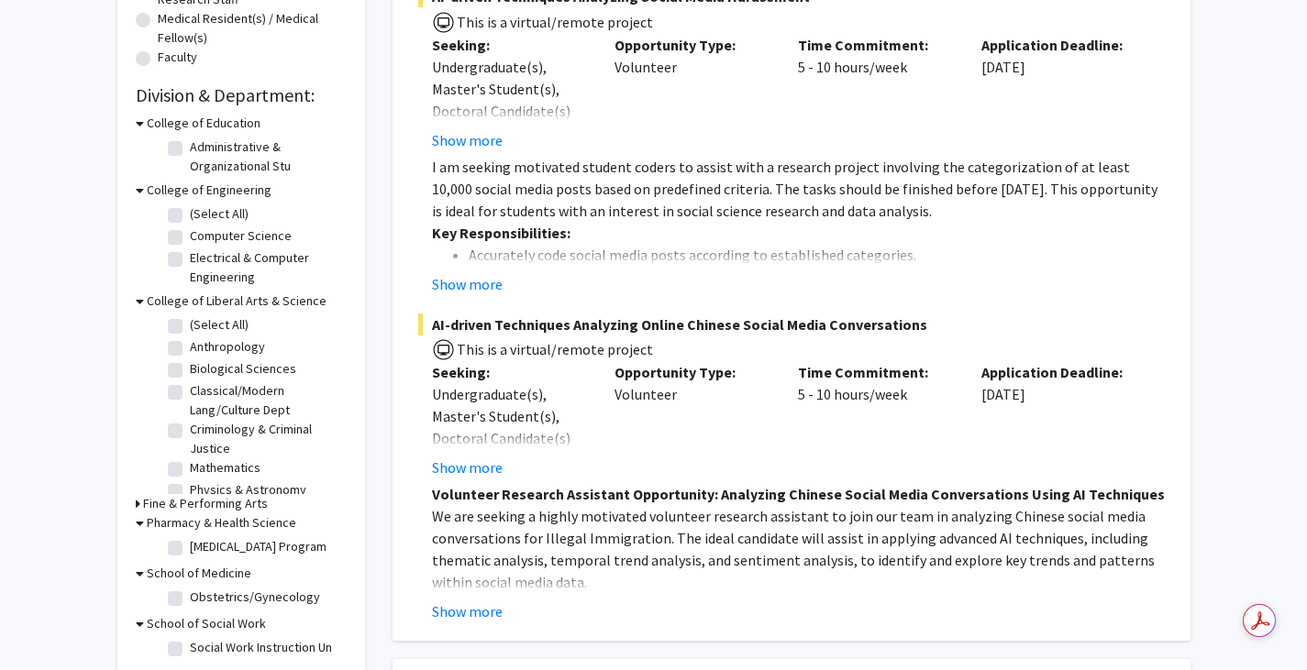
scroll to position [459, 0]
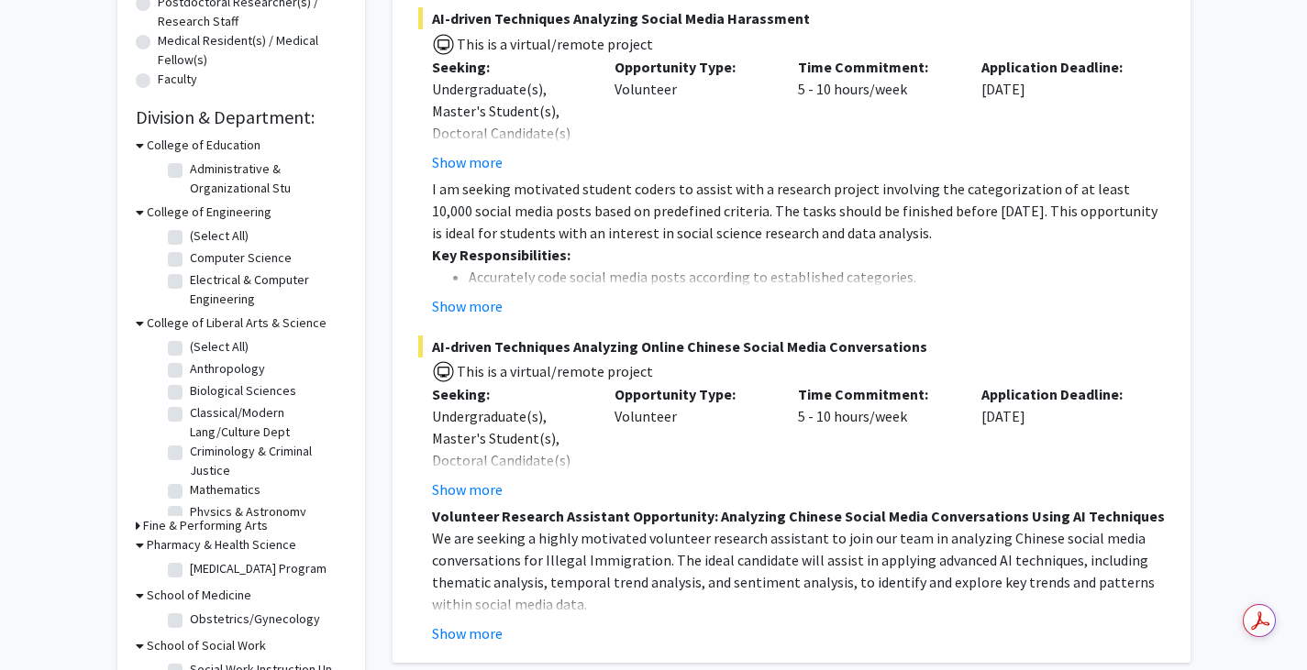
click at [190, 348] on label "(Select All)" at bounding box center [219, 346] width 59 height 19
click at [190, 348] on input "(Select All)" at bounding box center [196, 343] width 12 height 12
checkbox input "true"
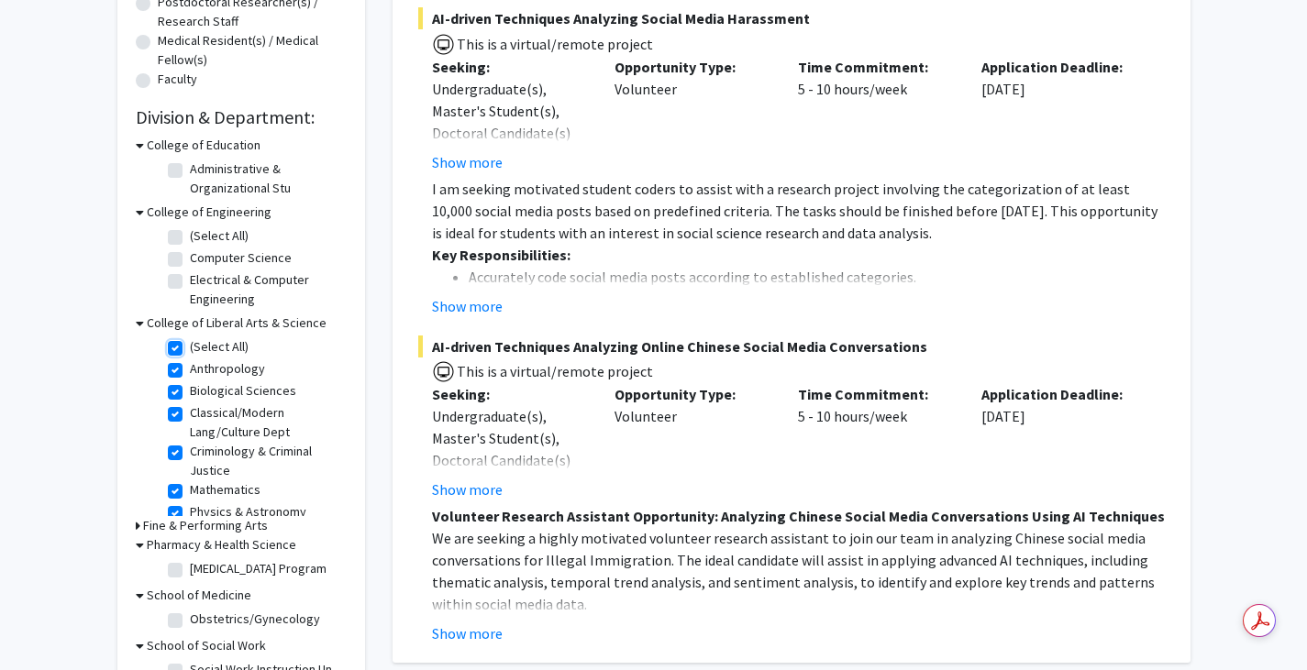
checkbox input "true"
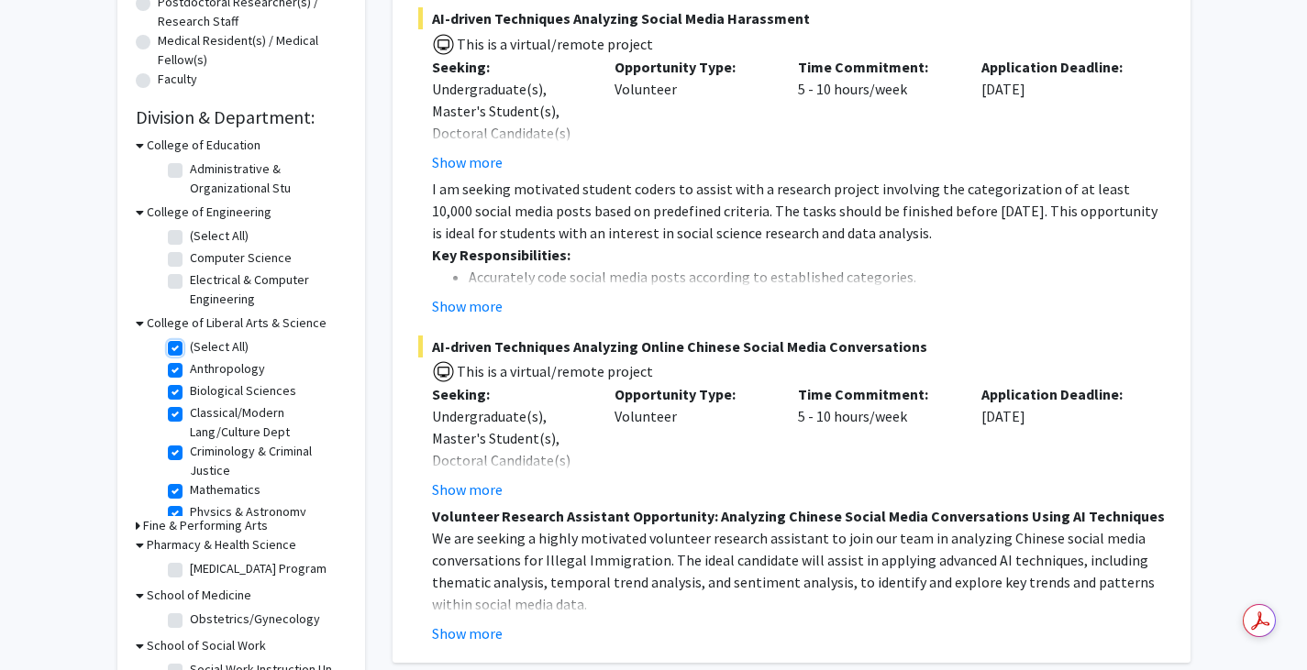
checkbox input "true"
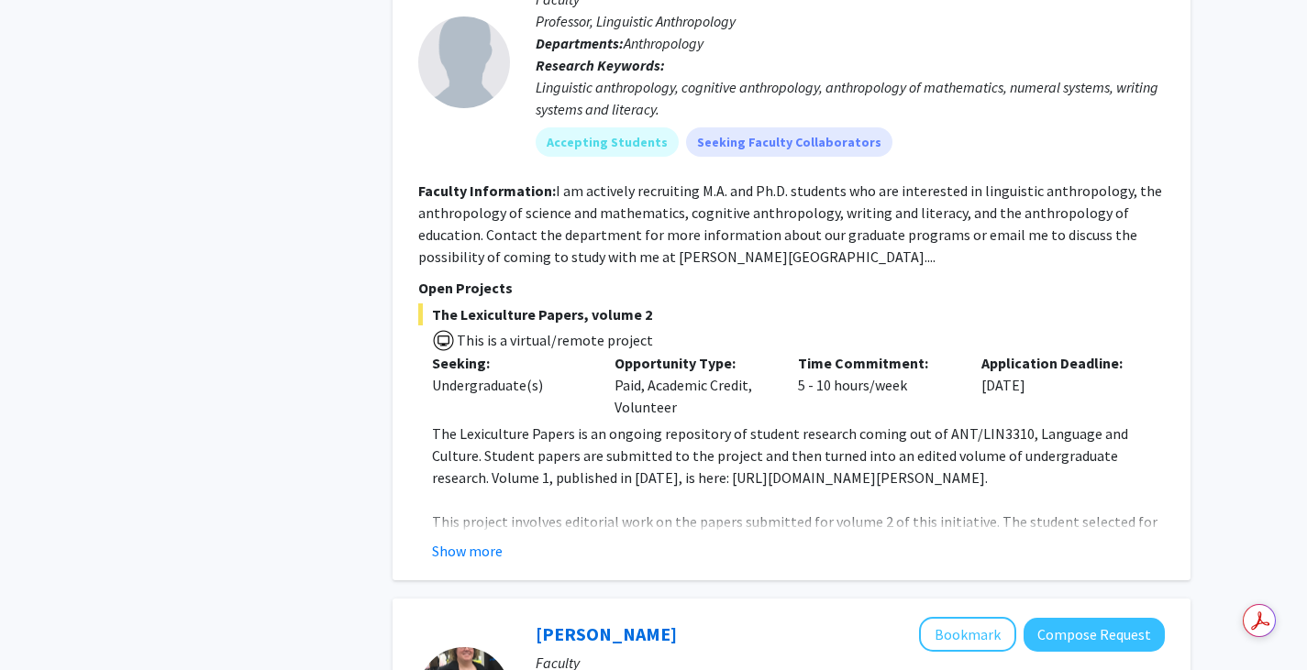
scroll to position [6236, 0]
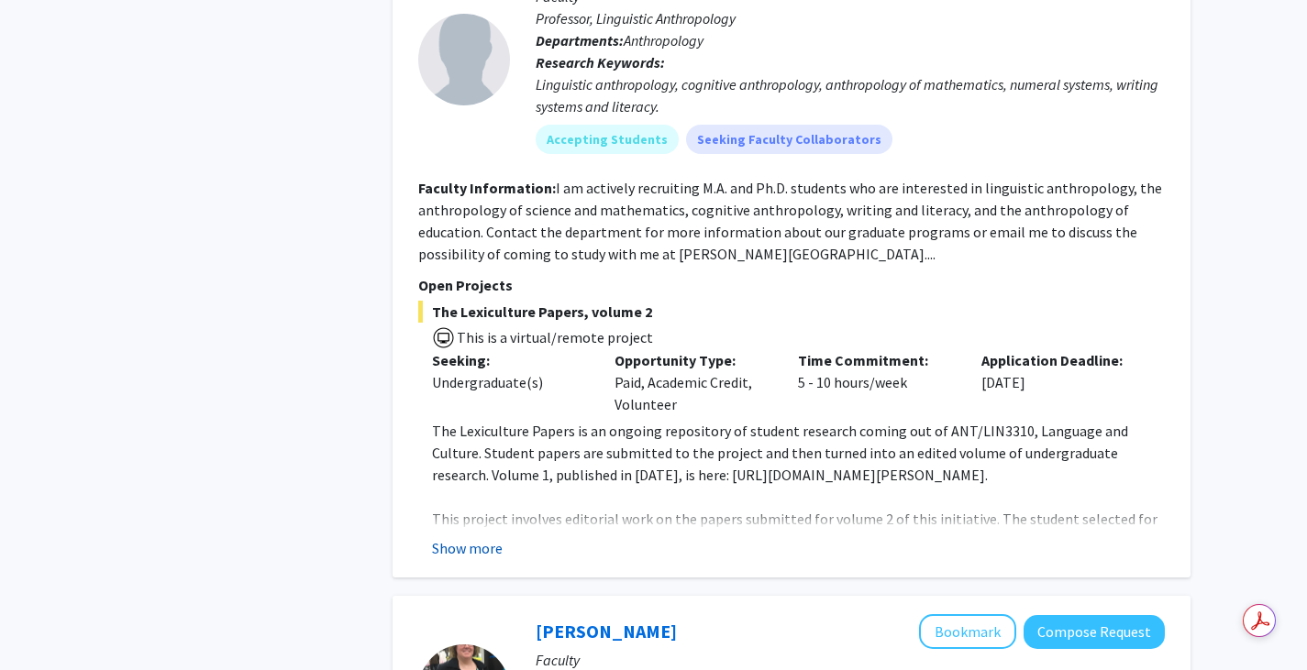
click at [454, 537] on button "Show more" at bounding box center [467, 548] width 71 height 22
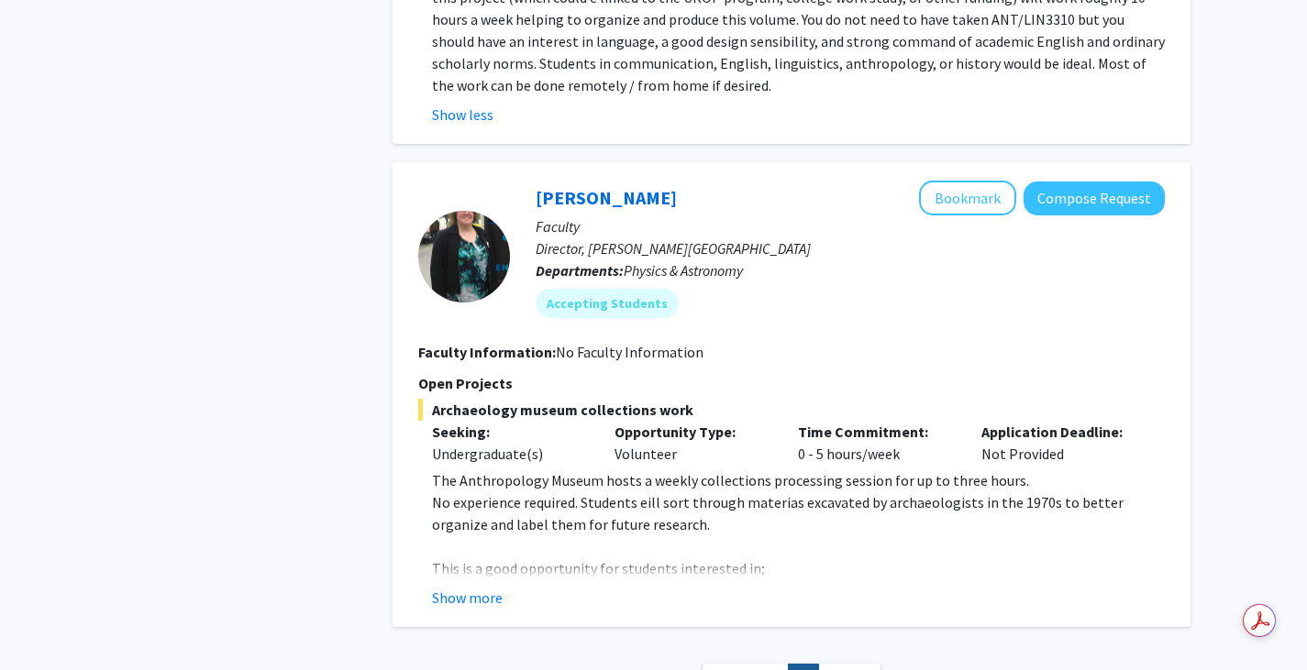
scroll to position [6785, 0]
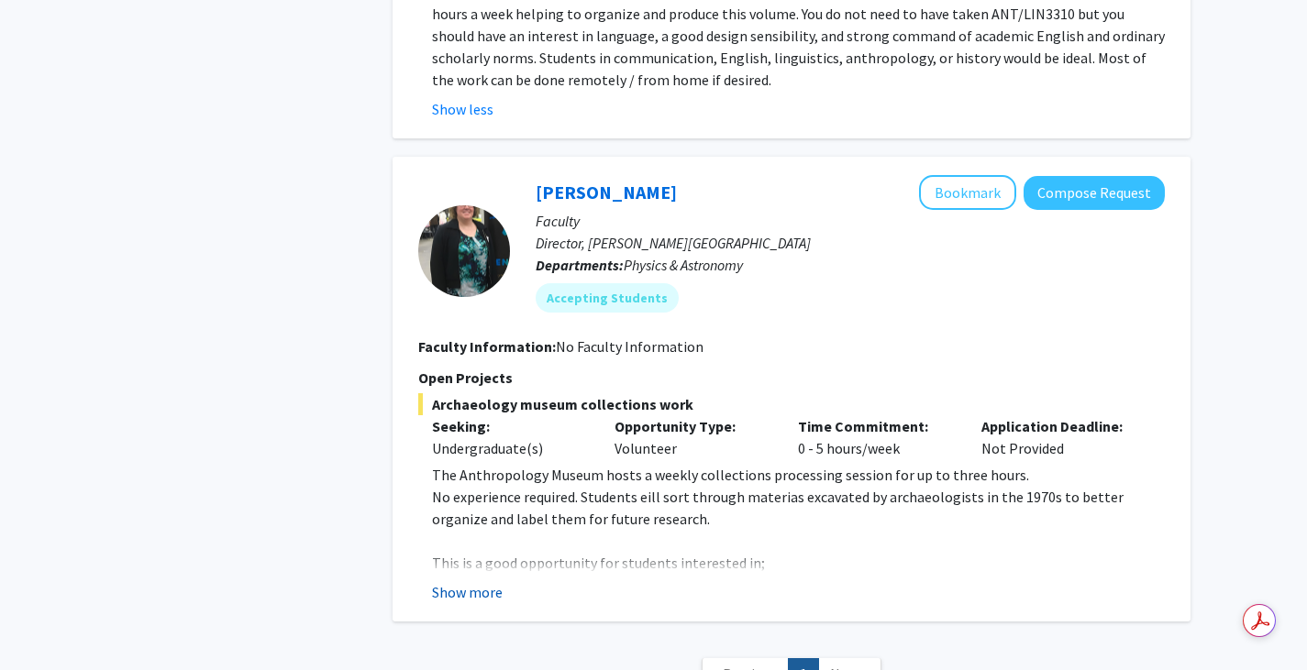
click at [469, 581] on button "Show more" at bounding box center [467, 592] width 71 height 22
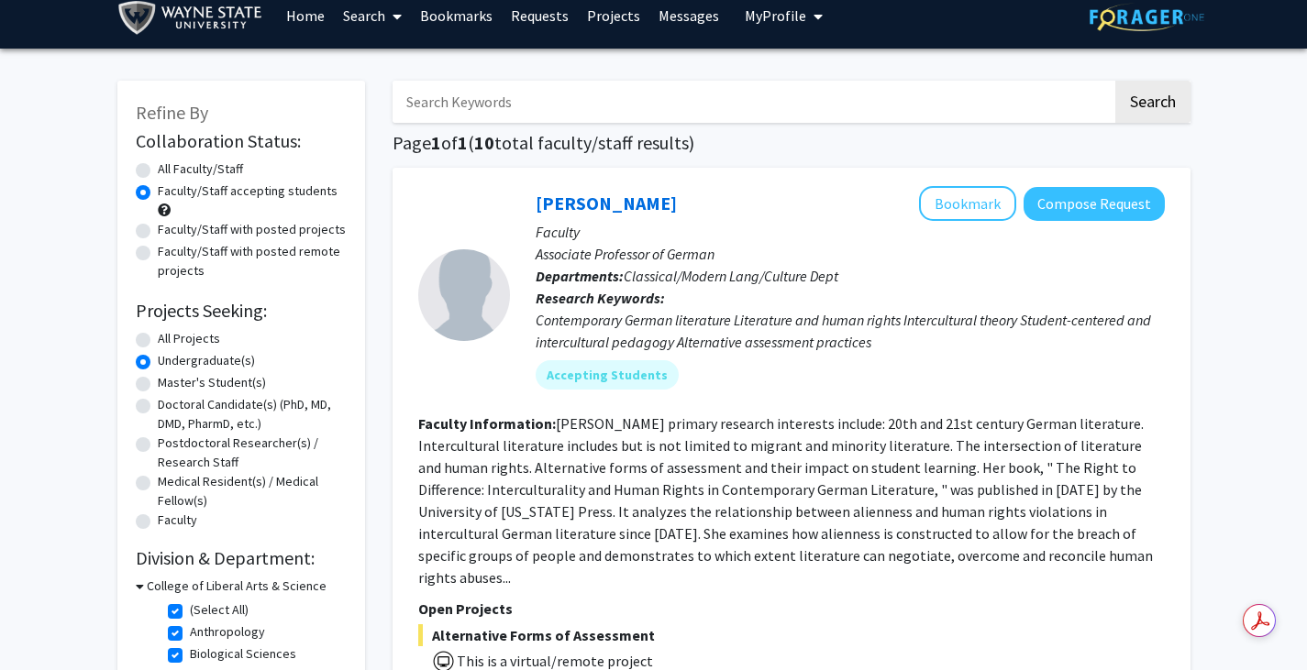
scroll to position [0, 0]
